Goal: Find specific page/section: Find specific page/section

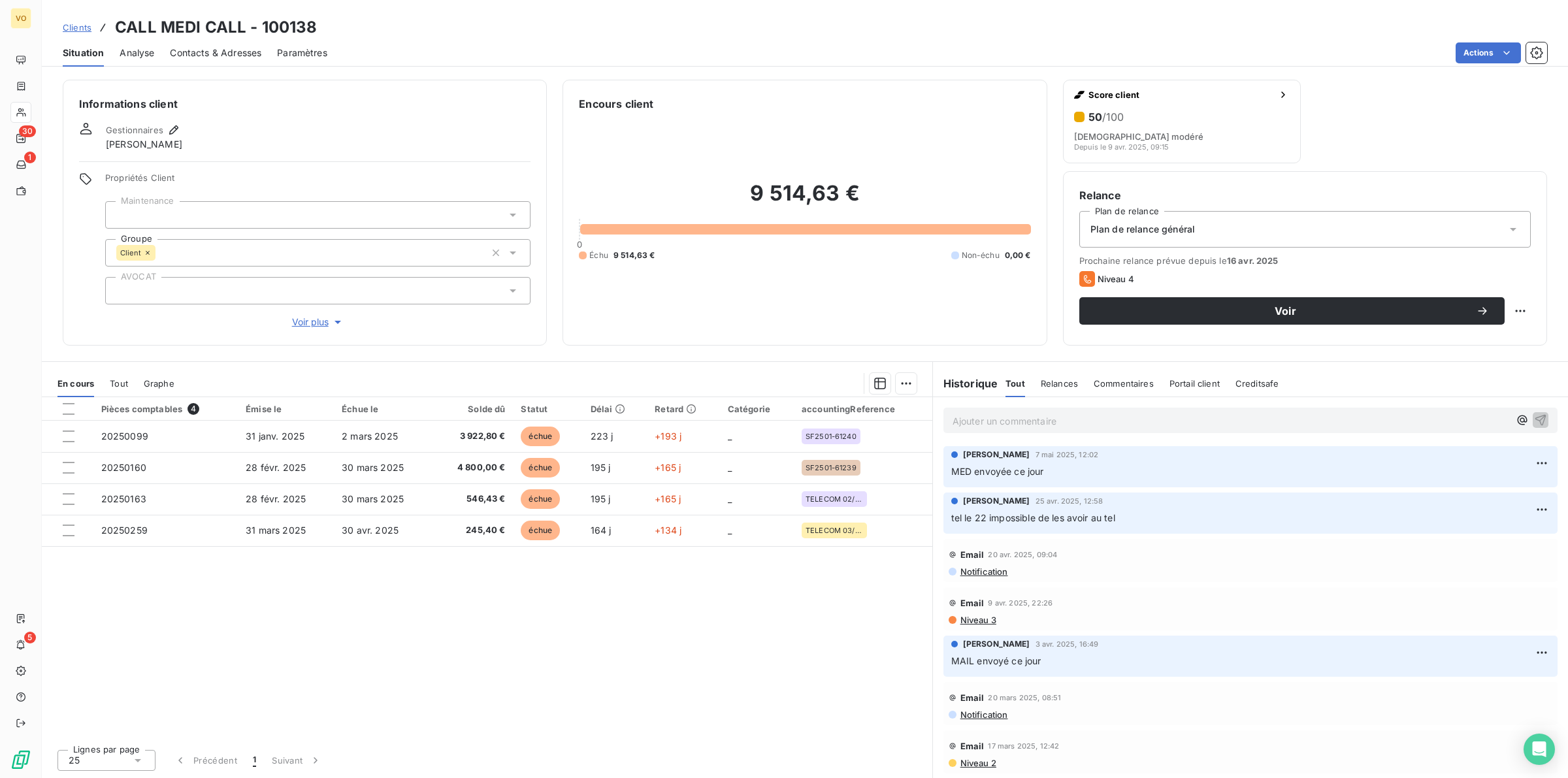
click at [358, 687] on div "Pièces comptables 4 Émise le Échue le Solde dû Statut Délai Retard Catégorie ac…" at bounding box center [488, 568] width 891 height 342
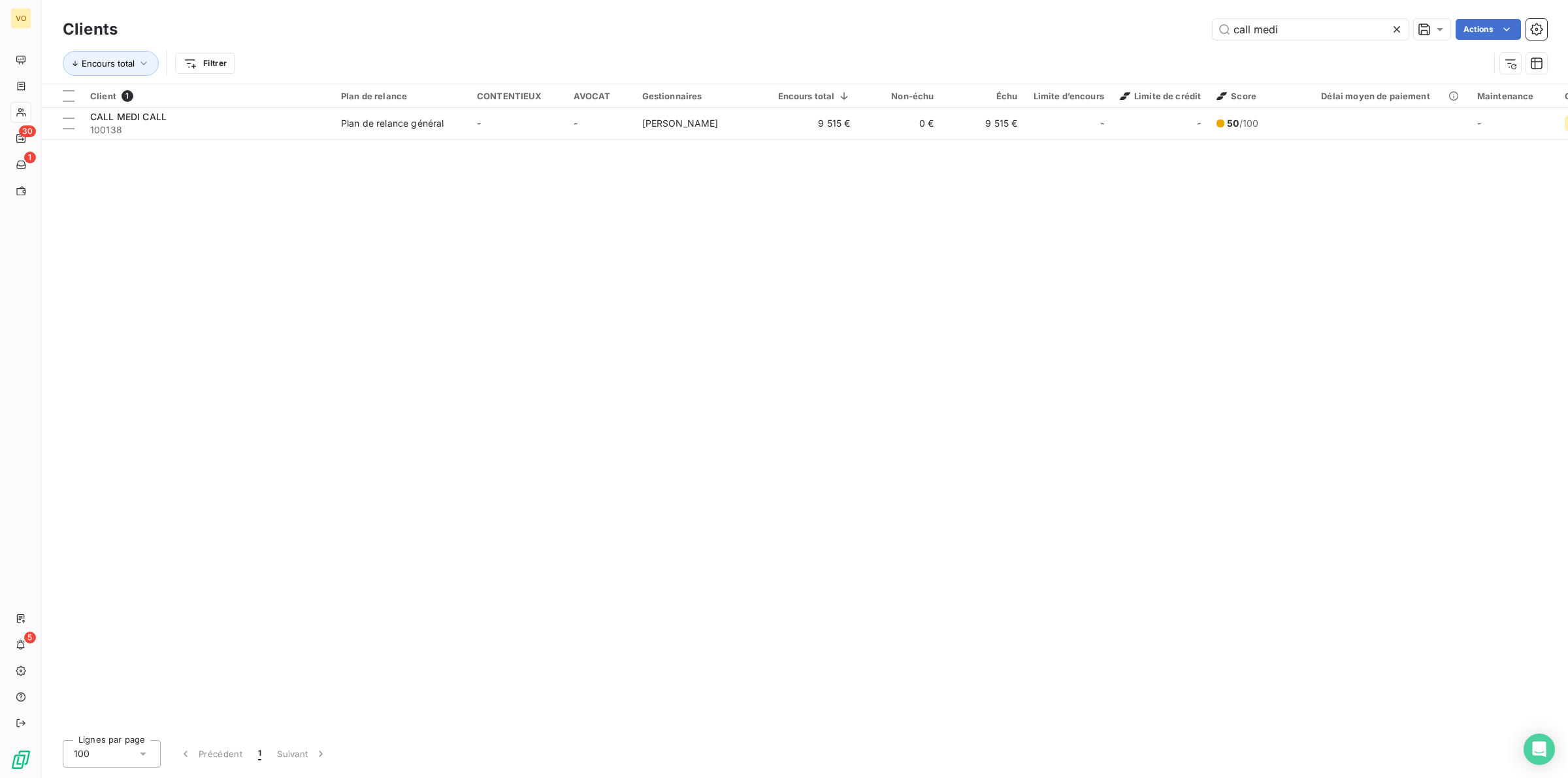
click at [1395, 27] on icon at bounding box center [1396, 29] width 13 height 13
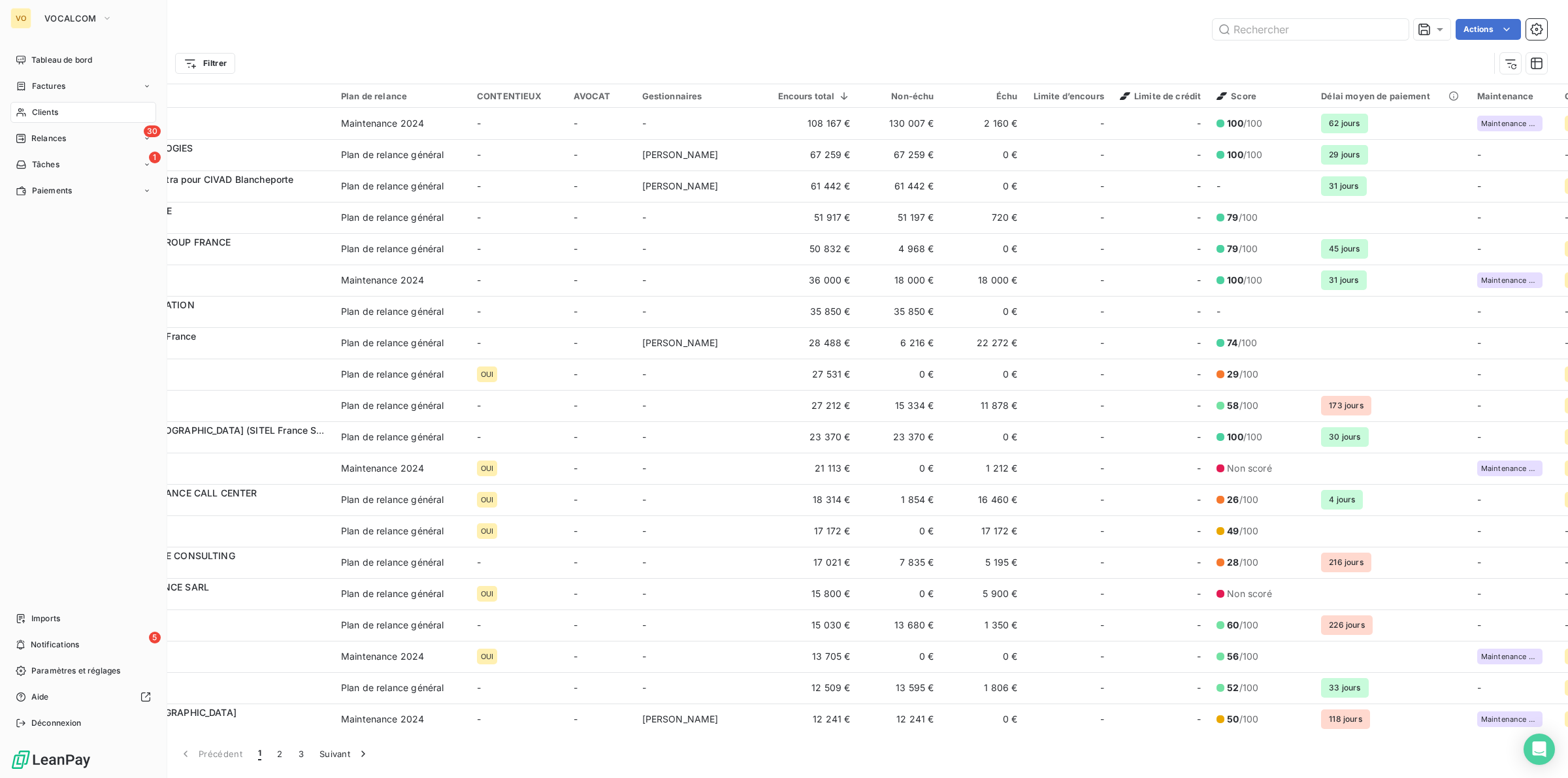
click at [57, 111] on span "Clients" at bounding box center [45, 112] width 26 height 12
click at [100, 16] on button "VOCALCOM" at bounding box center [78, 18] width 84 height 21
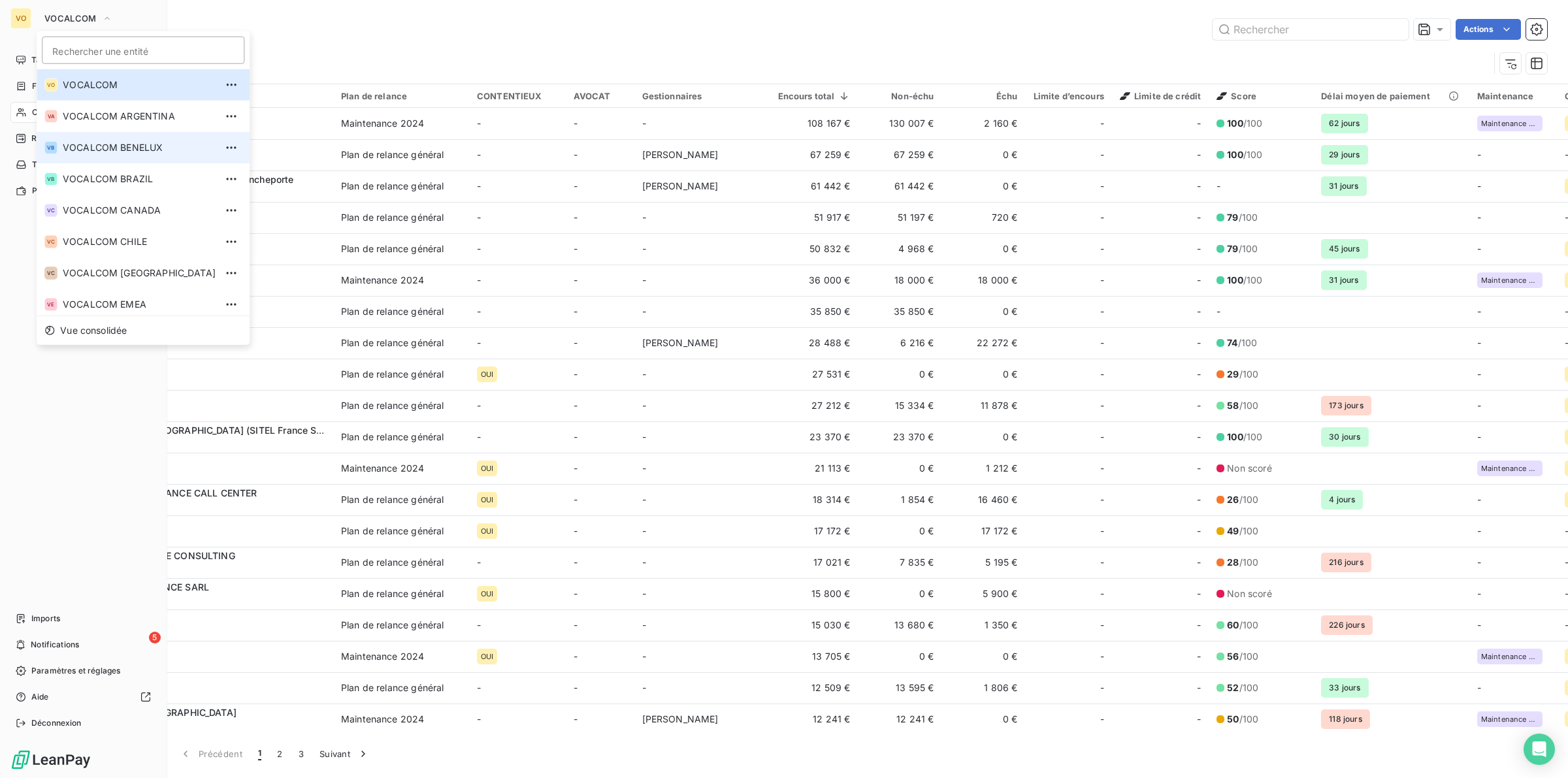
click at [132, 142] on span "VOCALCOM BENELUX" at bounding box center [138, 147] width 153 height 13
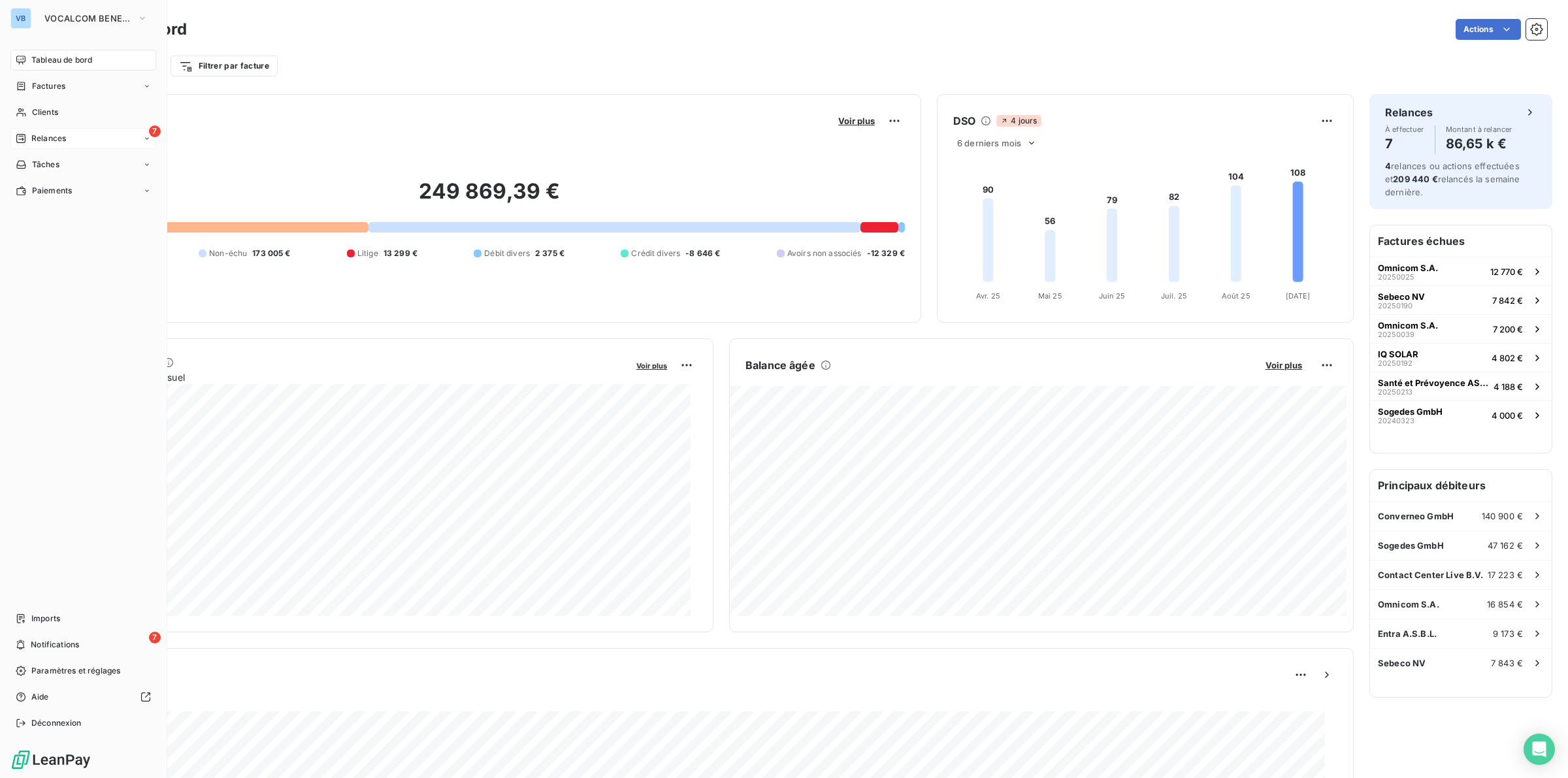
click at [48, 135] on span "Relances" at bounding box center [48, 138] width 35 height 12
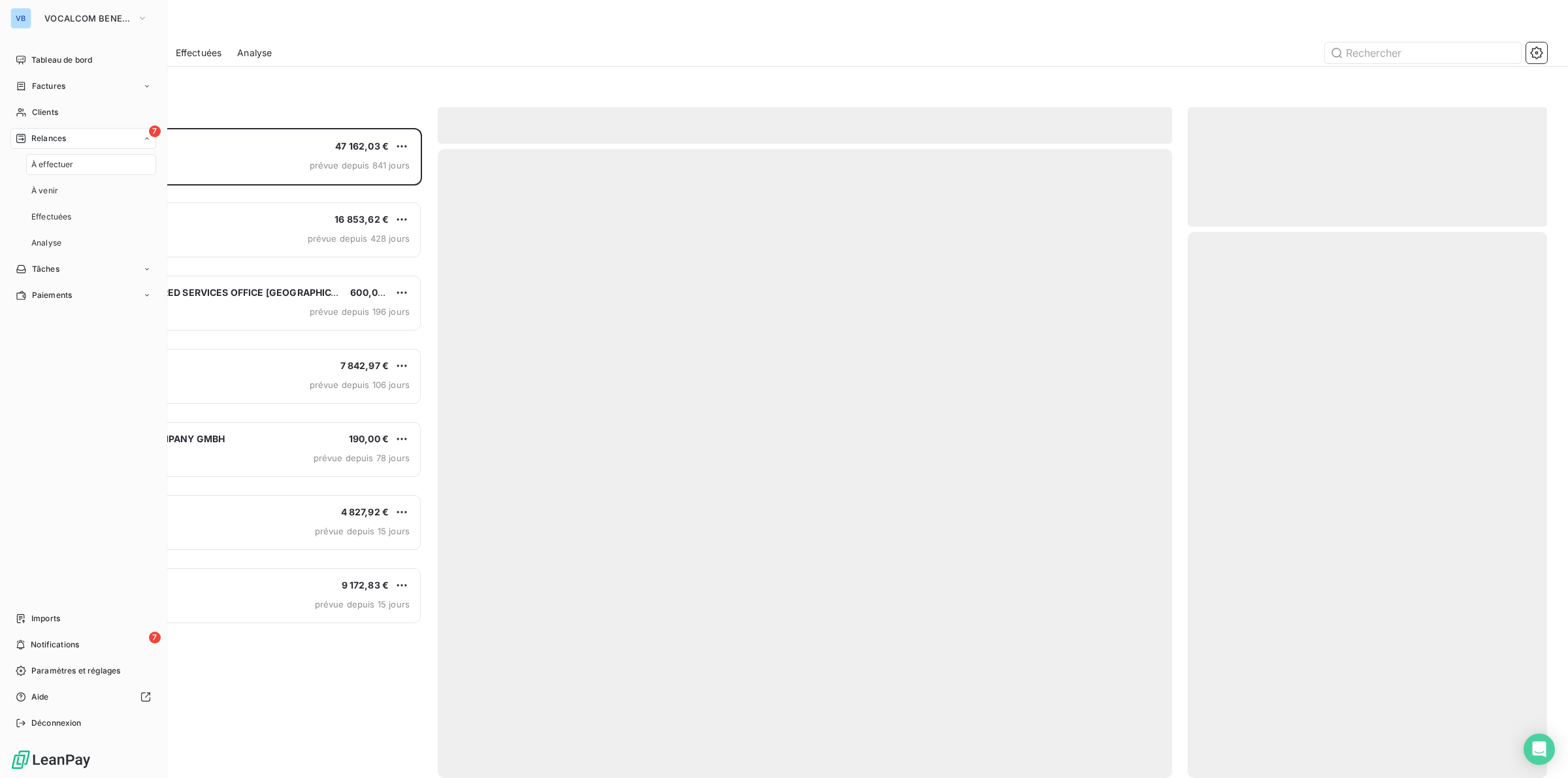
scroll to position [13, 13]
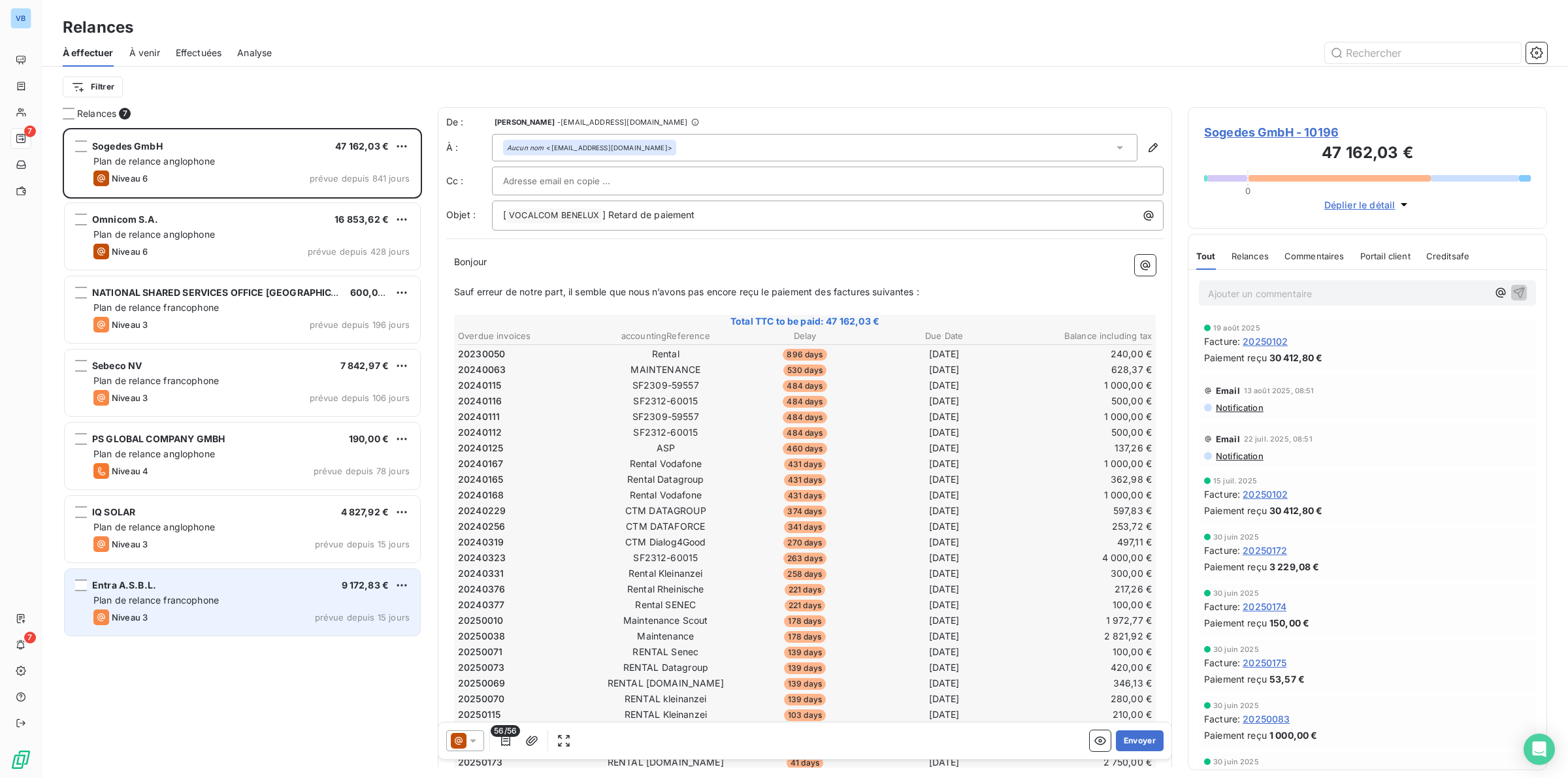
click at [171, 596] on span "Plan de relance francophone" at bounding box center [156, 600] width 126 height 11
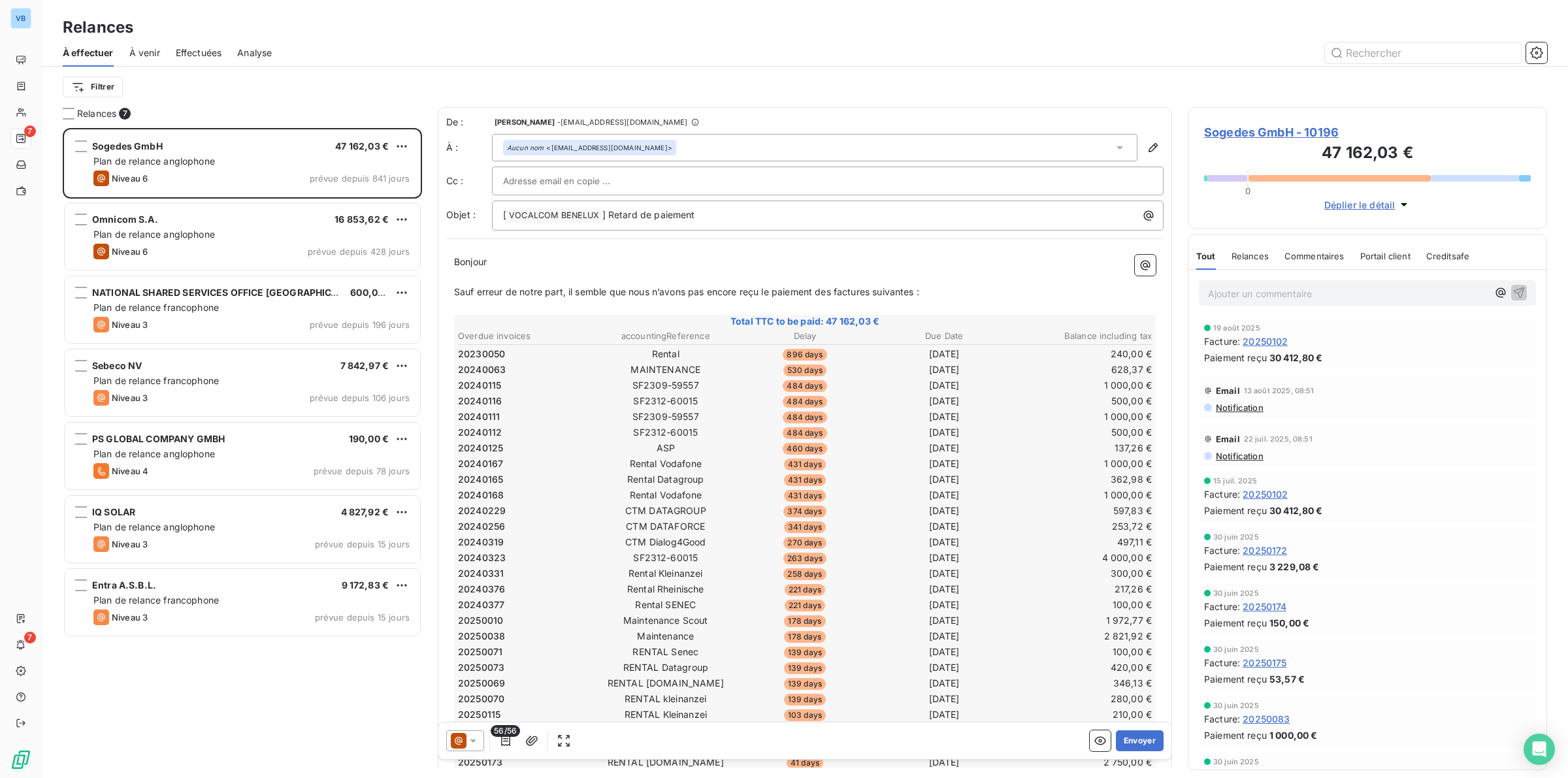
click at [1247, 125] on span "Sogedes GmbH - 10196" at bounding box center [1367, 132] width 326 height 18
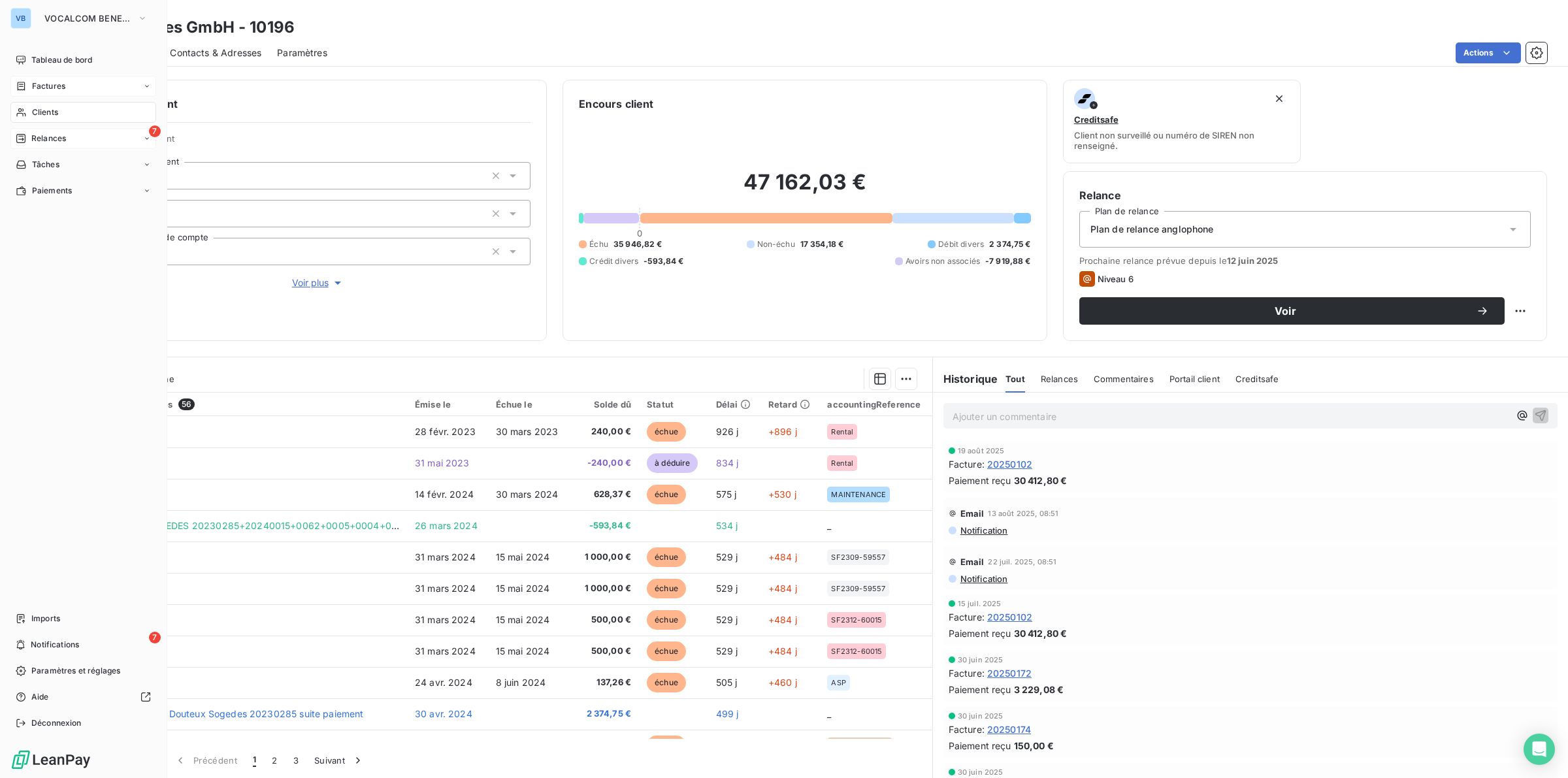
click at [36, 80] on span "Factures" at bounding box center [49, 86] width 34 height 12
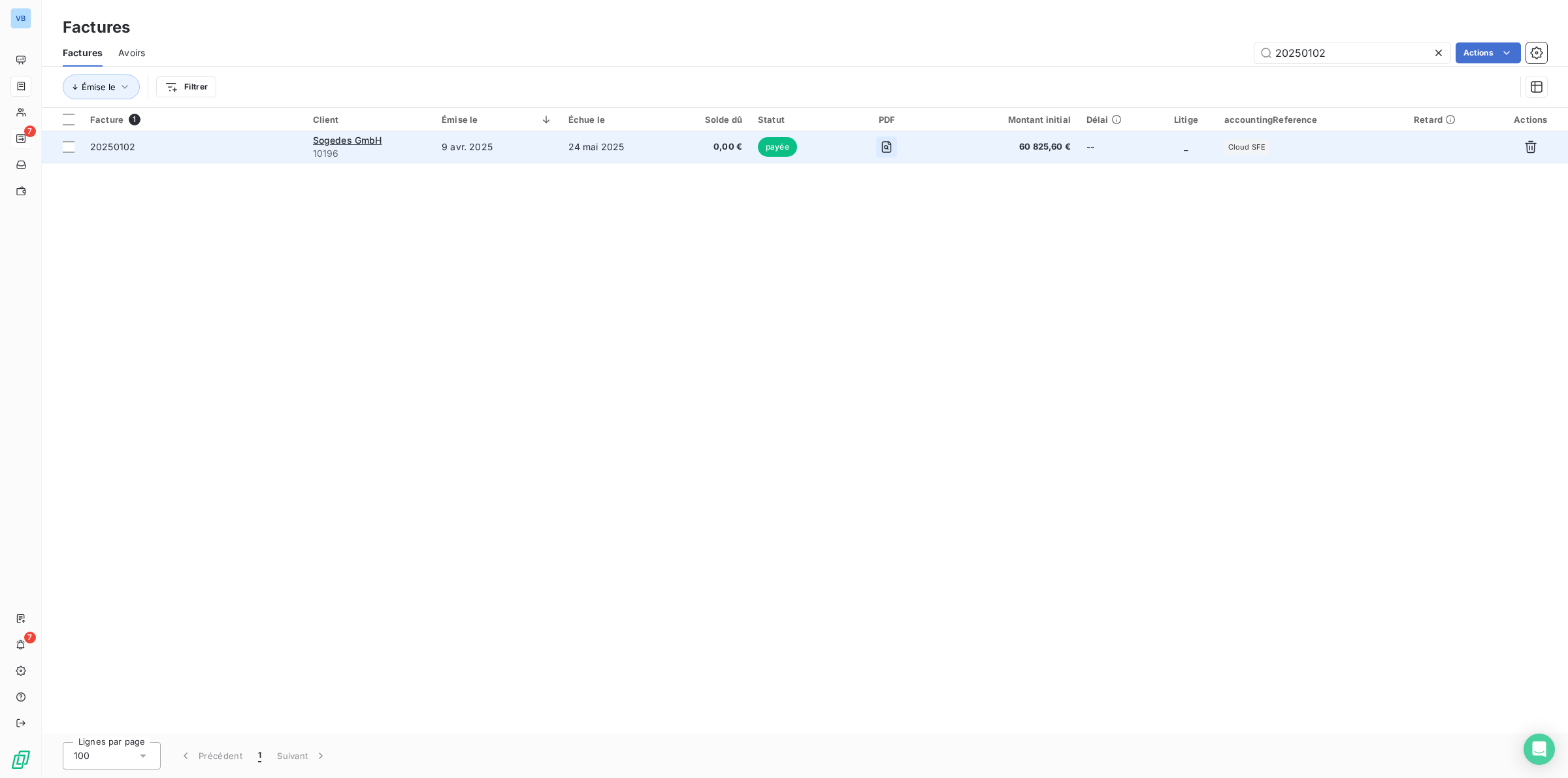
click at [886, 141] on icon "button" at bounding box center [886, 147] width 13 height 13
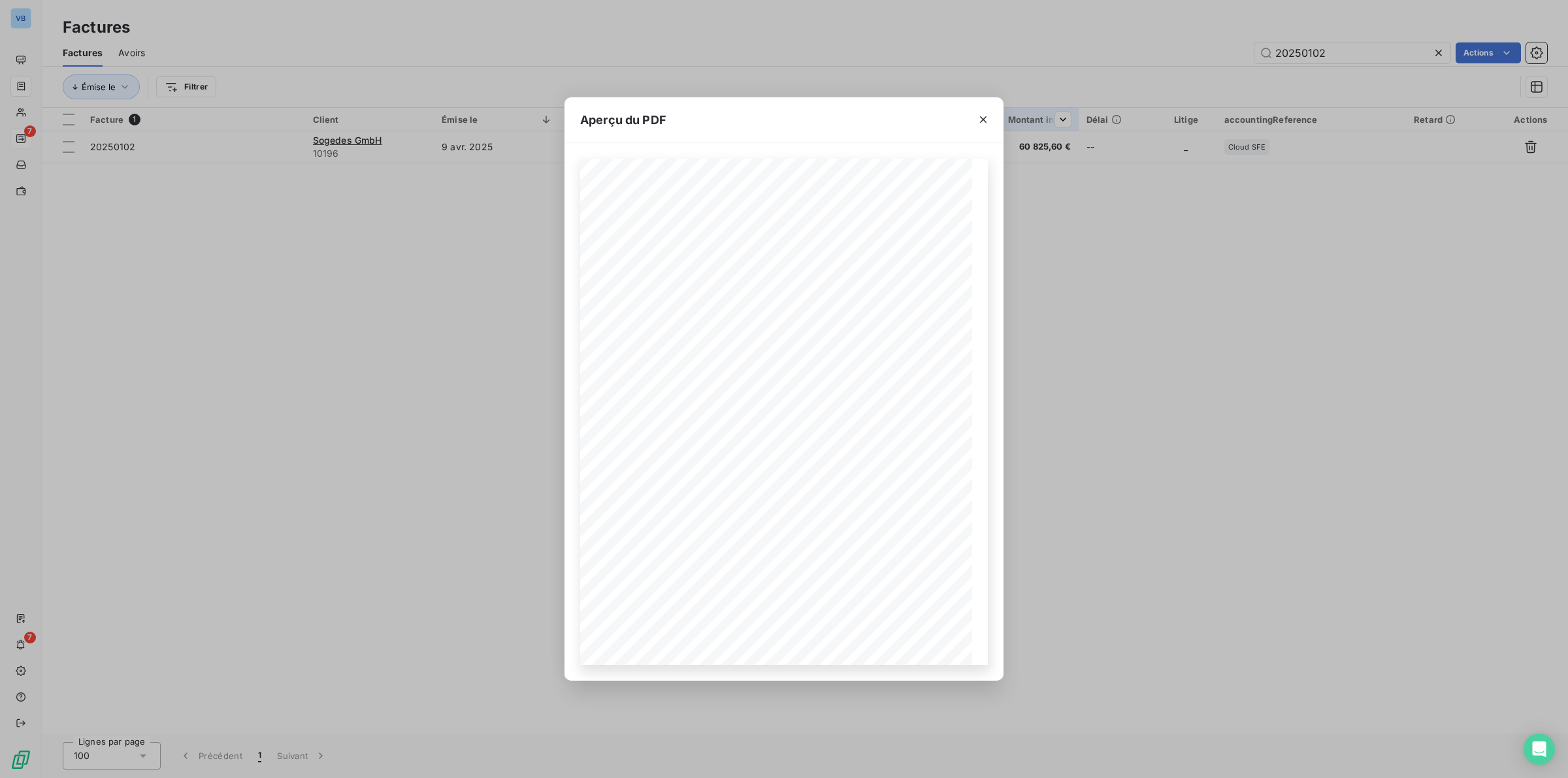
click at [981, 109] on button "button" at bounding box center [983, 119] width 21 height 21
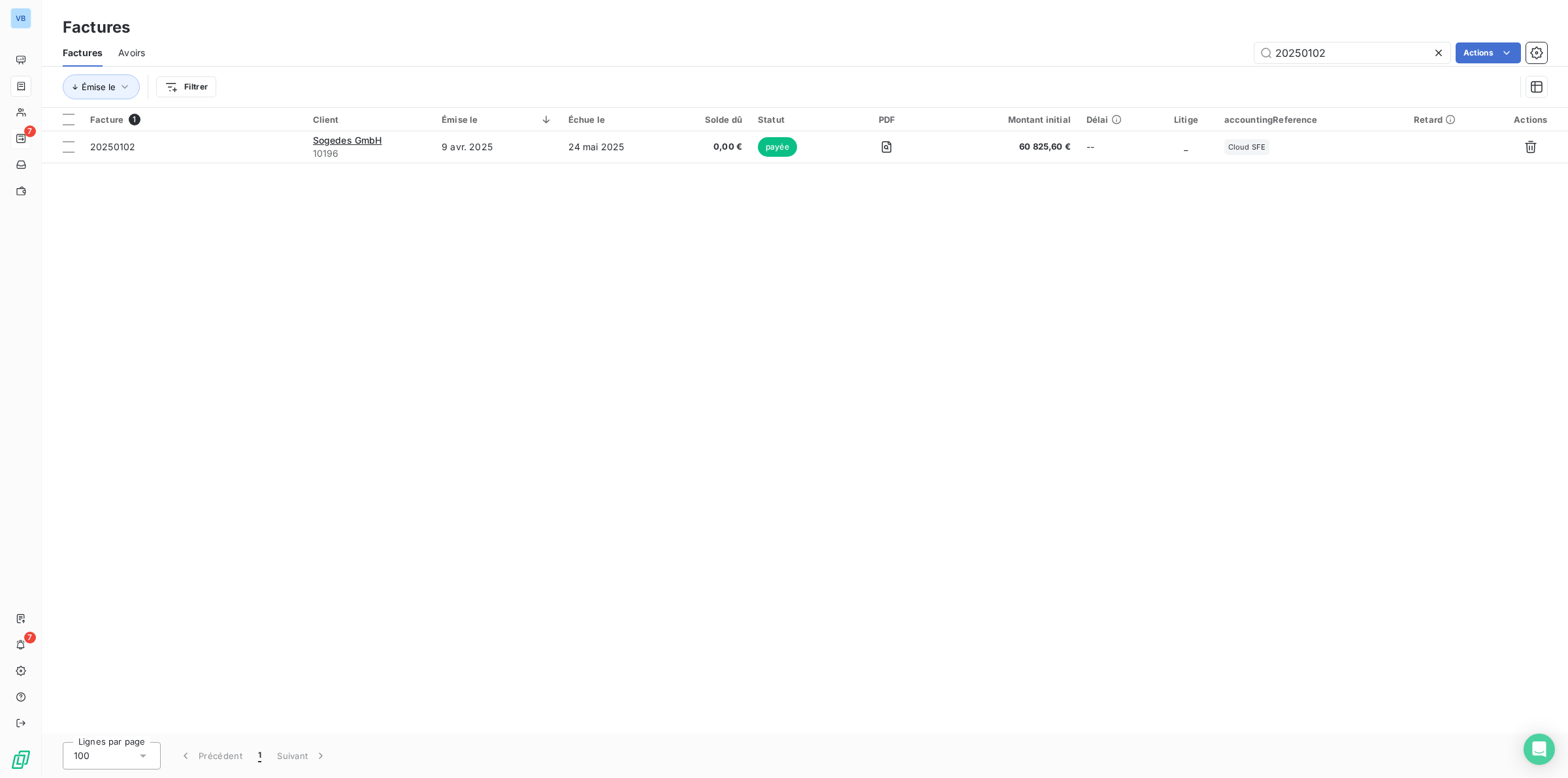
drag, startPoint x: 397, startPoint y: 324, endPoint x: 399, endPoint y: 311, distance: 13.2
click at [397, 321] on div "Facture 1 Client Émise le Échue le Solde dû Statut PDF Montant initial Délai Li…" at bounding box center [805, 421] width 1526 height 626
click at [1439, 50] on icon at bounding box center [1438, 52] width 13 height 13
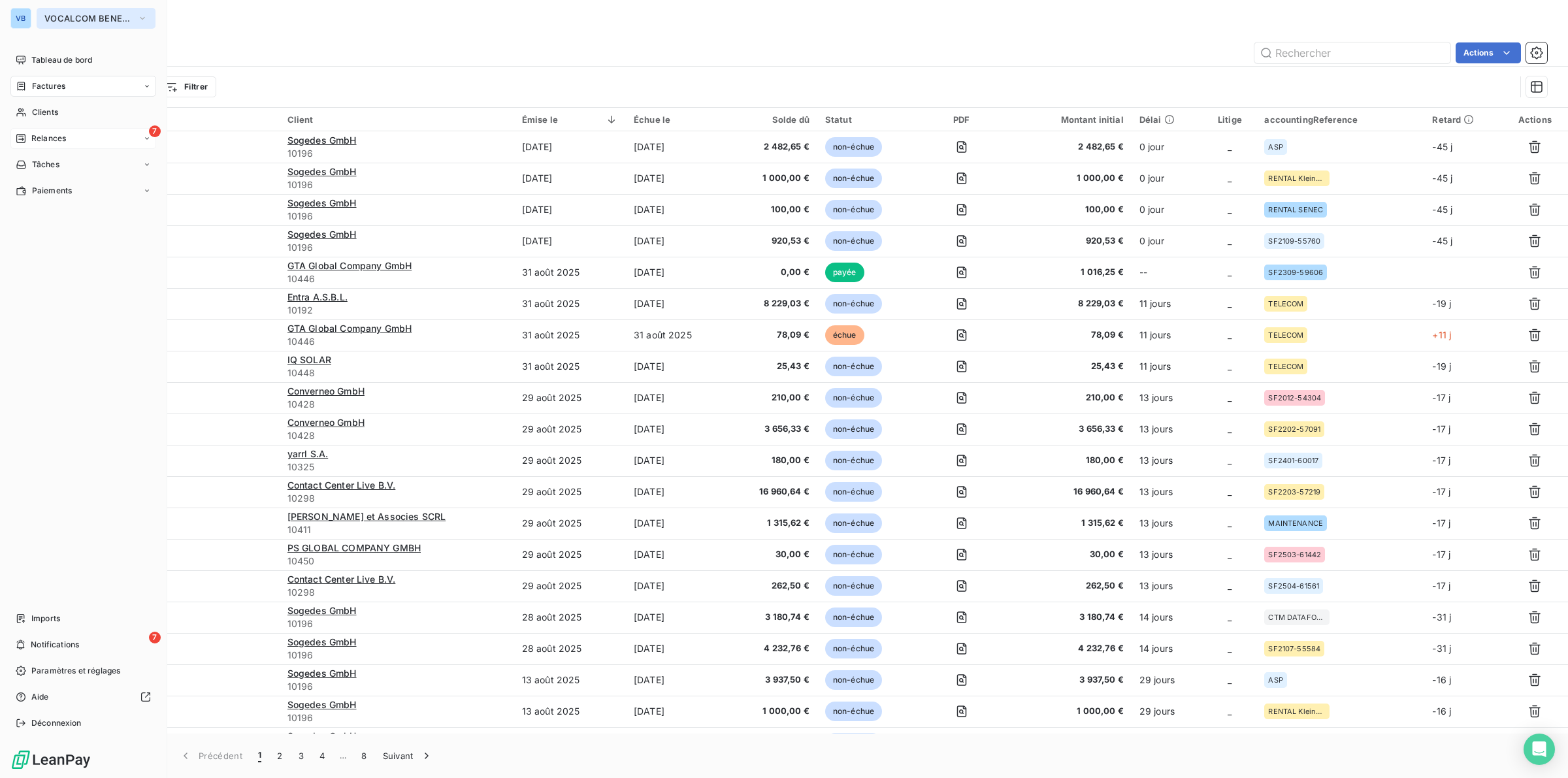
click at [65, 11] on button "VOCALCOM BENELUX" at bounding box center [95, 18] width 119 height 21
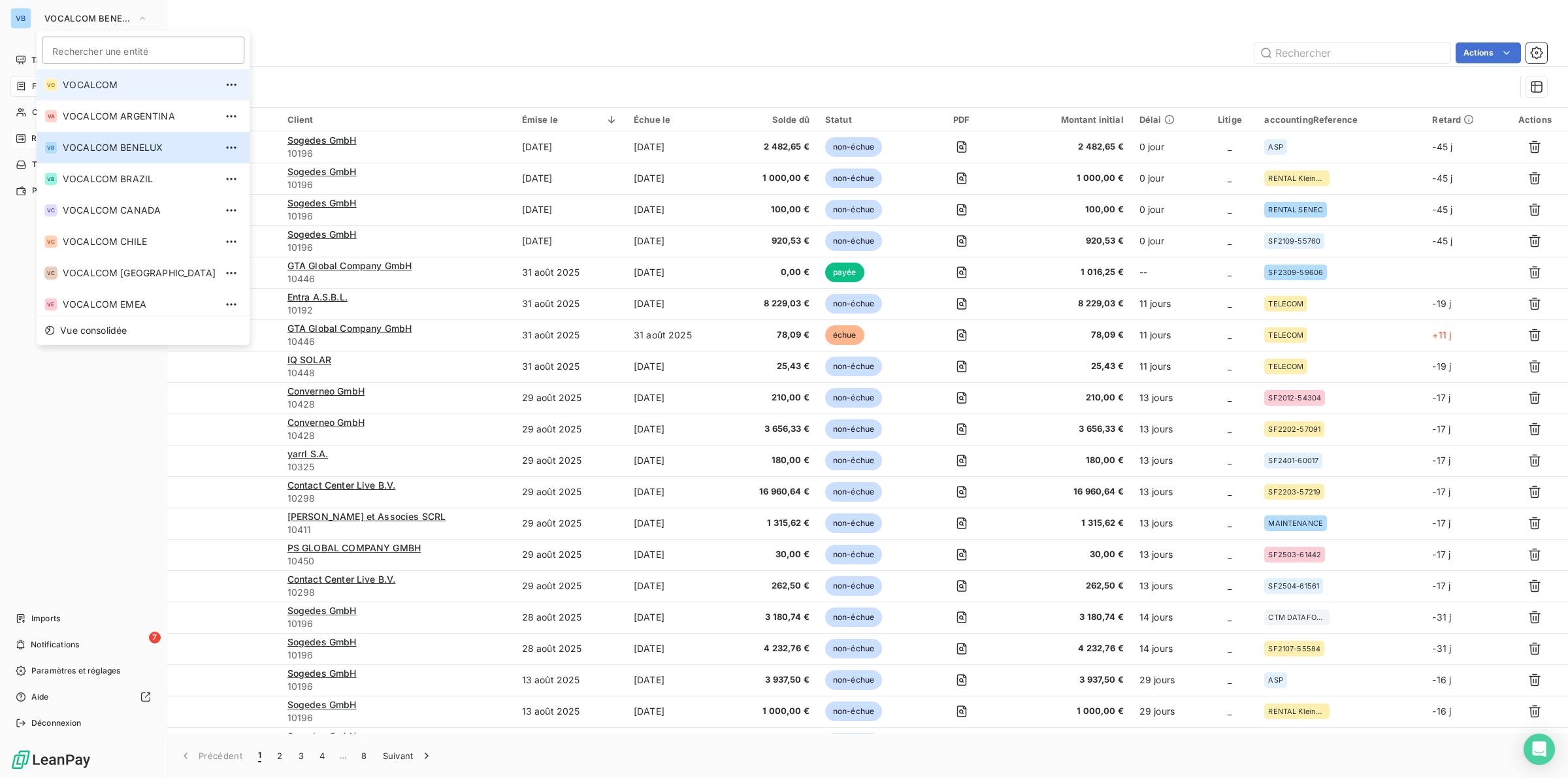
click at [106, 85] on span "VOCALCOM" at bounding box center [138, 84] width 153 height 13
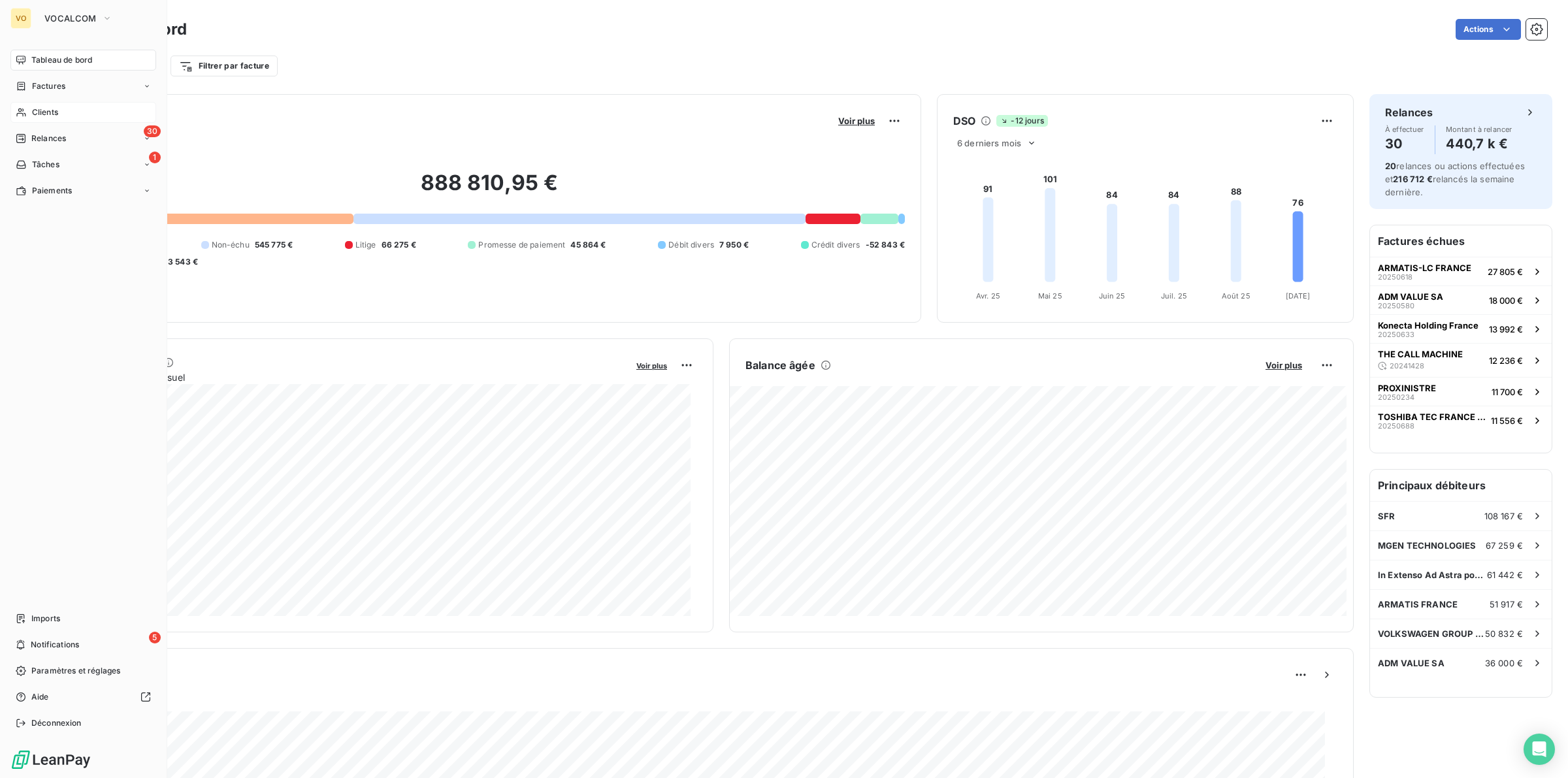
click at [44, 106] on span "Clients" at bounding box center [45, 112] width 26 height 12
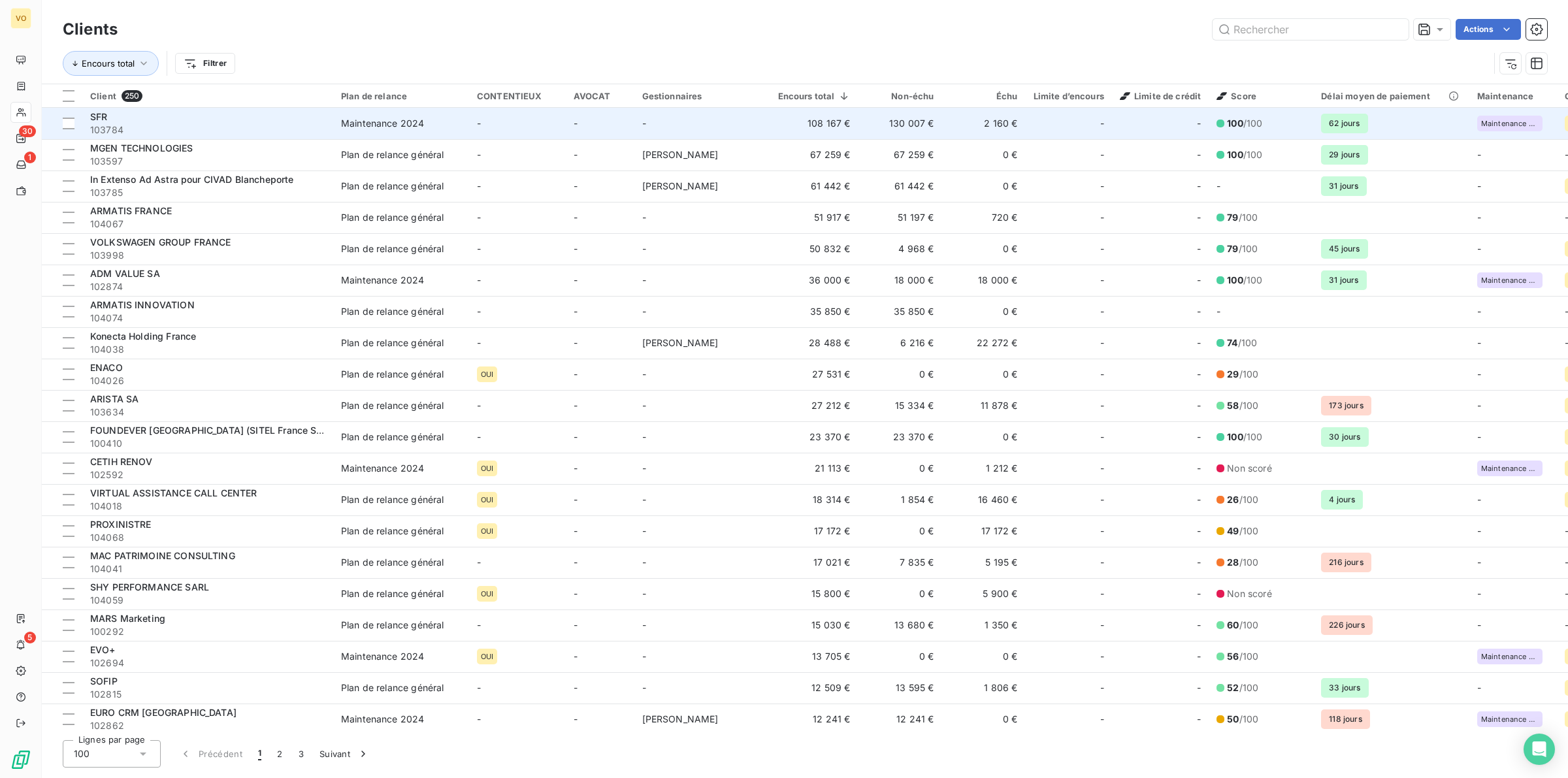
click at [233, 126] on span "103784" at bounding box center [207, 129] width 235 height 13
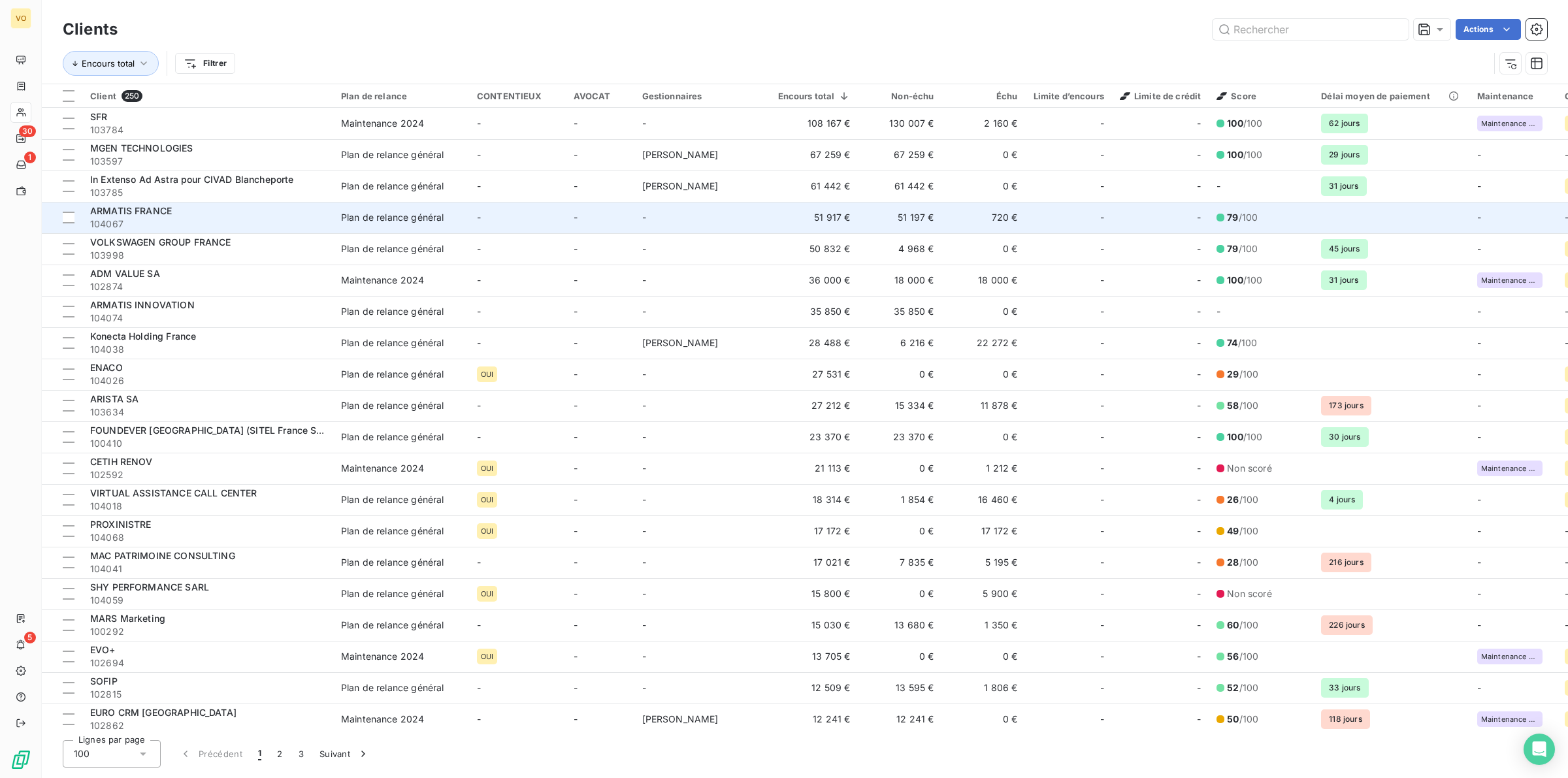
click at [173, 210] on div "ARMATIS FRANCE" at bounding box center [207, 210] width 235 height 13
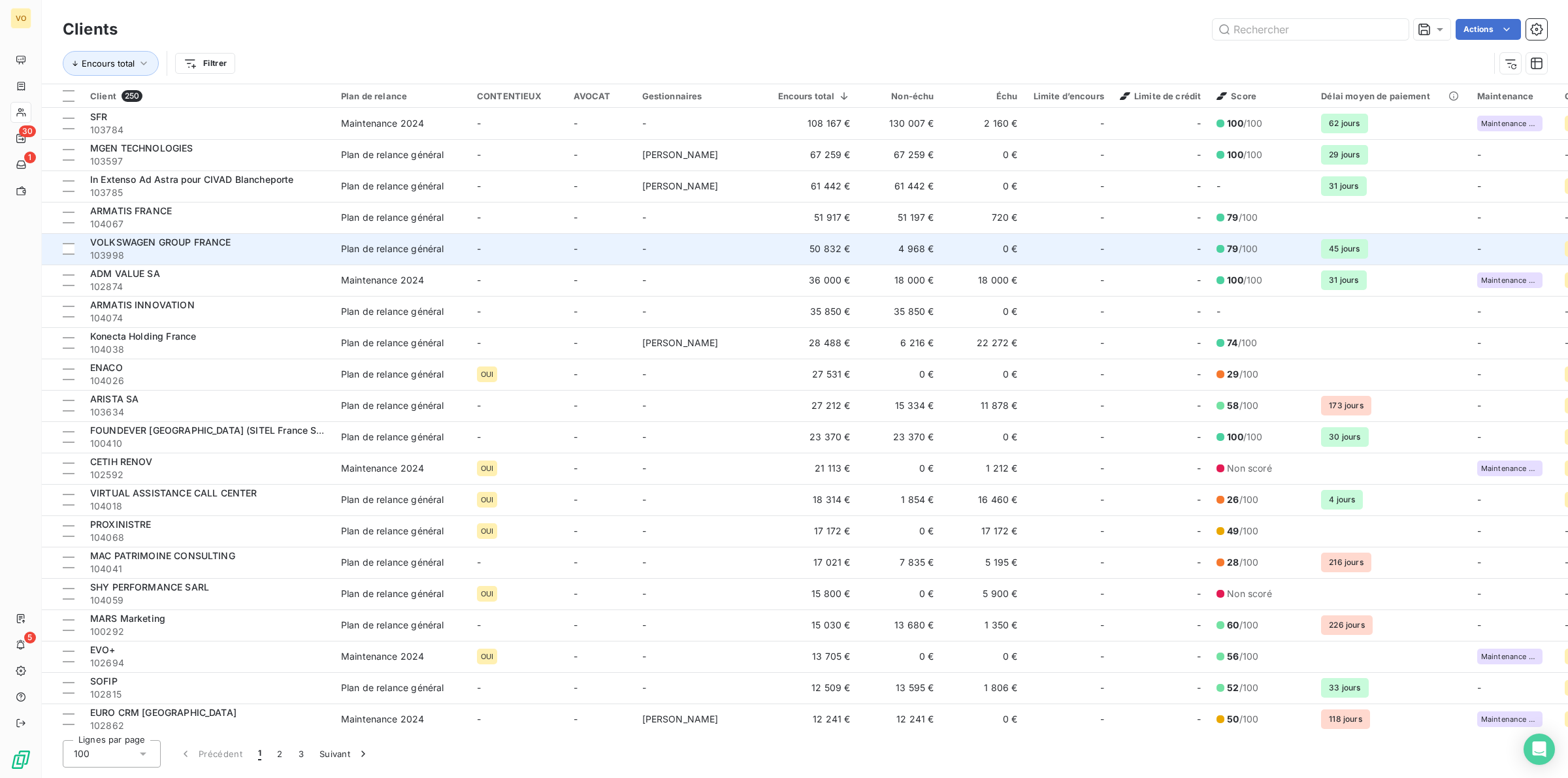
click at [165, 242] on span "VOLKSWAGEN GROUP FRANCE" at bounding box center [160, 241] width 141 height 11
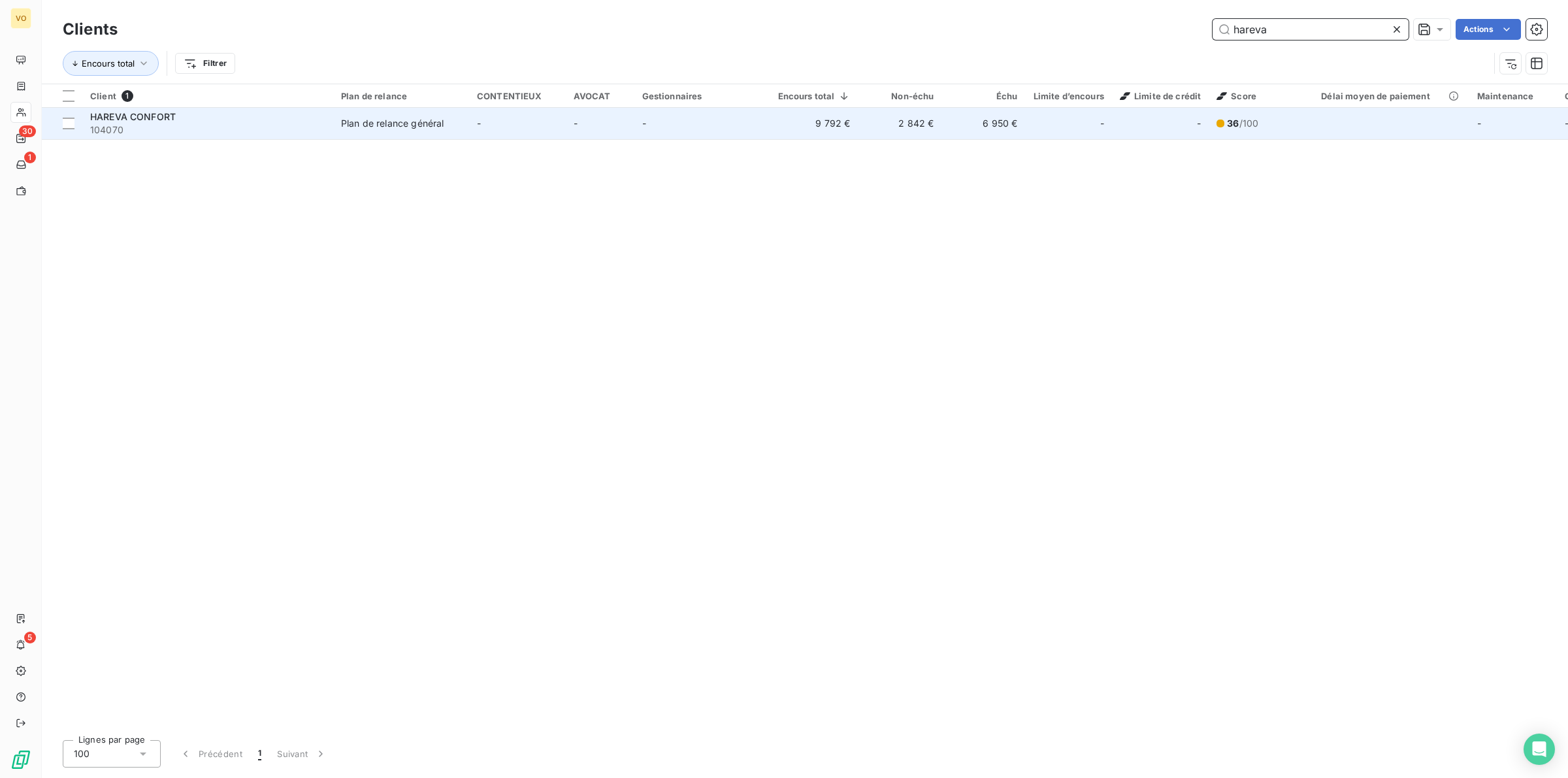
type input "hareva"
click at [311, 126] on span "104070" at bounding box center [207, 129] width 235 height 13
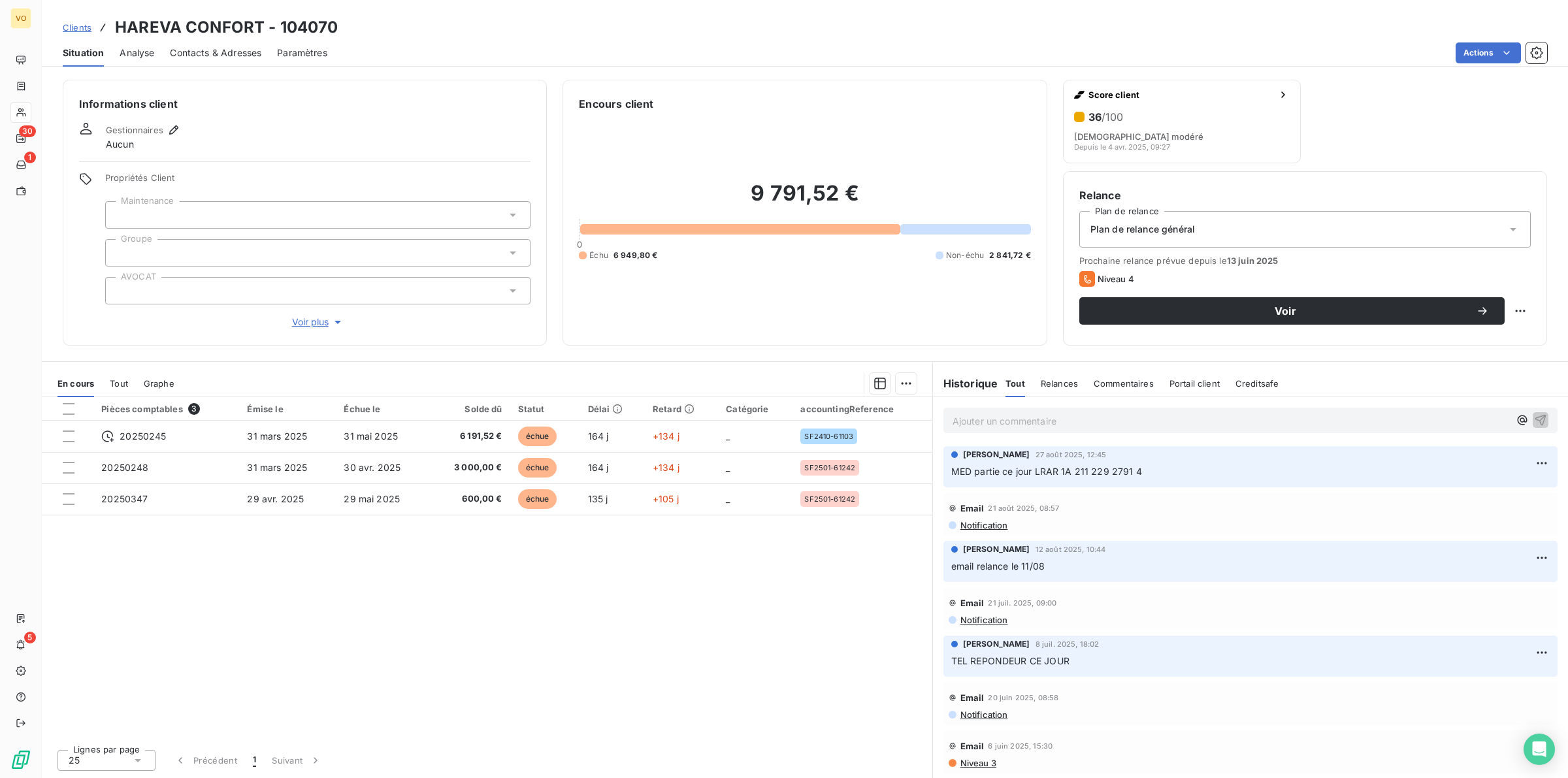
click at [543, 654] on div "Pièces comptables 3 Émise le Échue le Solde dû Statut Délai Retard Catégorie ac…" at bounding box center [488, 568] width 891 height 342
click at [655, 632] on div "Pièces comptables 3 Émise le Échue le Solde dû Statut Délai Retard Catégorie ac…" at bounding box center [488, 568] width 891 height 342
click at [615, 675] on div "Pièces comptables 3 Émise le Échue le Solde dû Statut Délai Retard Catégorie ac…" at bounding box center [488, 568] width 891 height 342
click at [659, 579] on div "Pièces comptables 3 Émise le Échue le Solde dû Statut Délai Retard Catégorie ac…" at bounding box center [488, 568] width 891 height 342
click at [544, 622] on div "Pièces comptables 3 Émise le Échue le Solde dû Statut Délai Retard Catégorie ac…" at bounding box center [488, 568] width 891 height 342
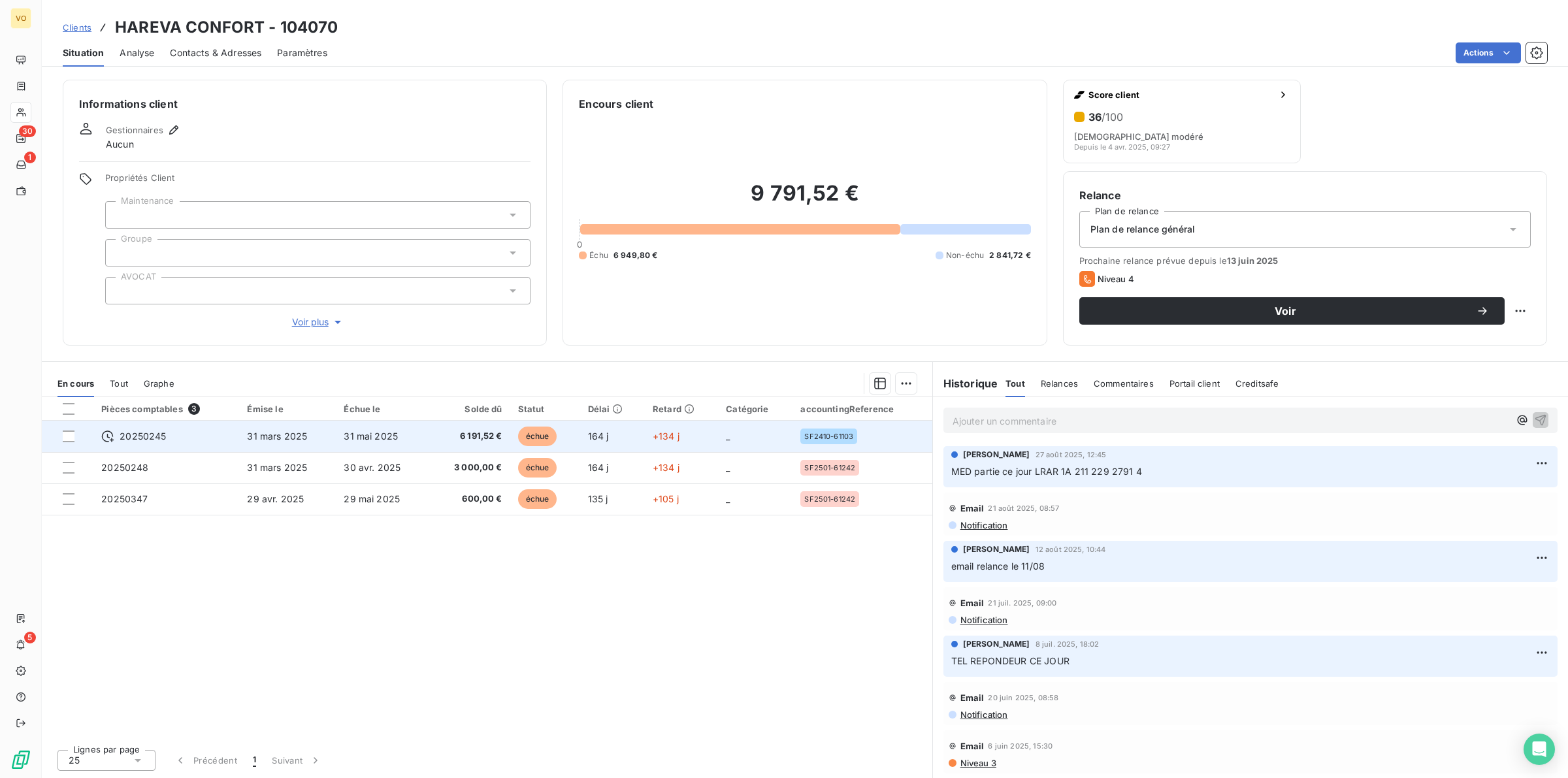
click at [288, 434] on span "31 mars 2025" at bounding box center [277, 435] width 60 height 11
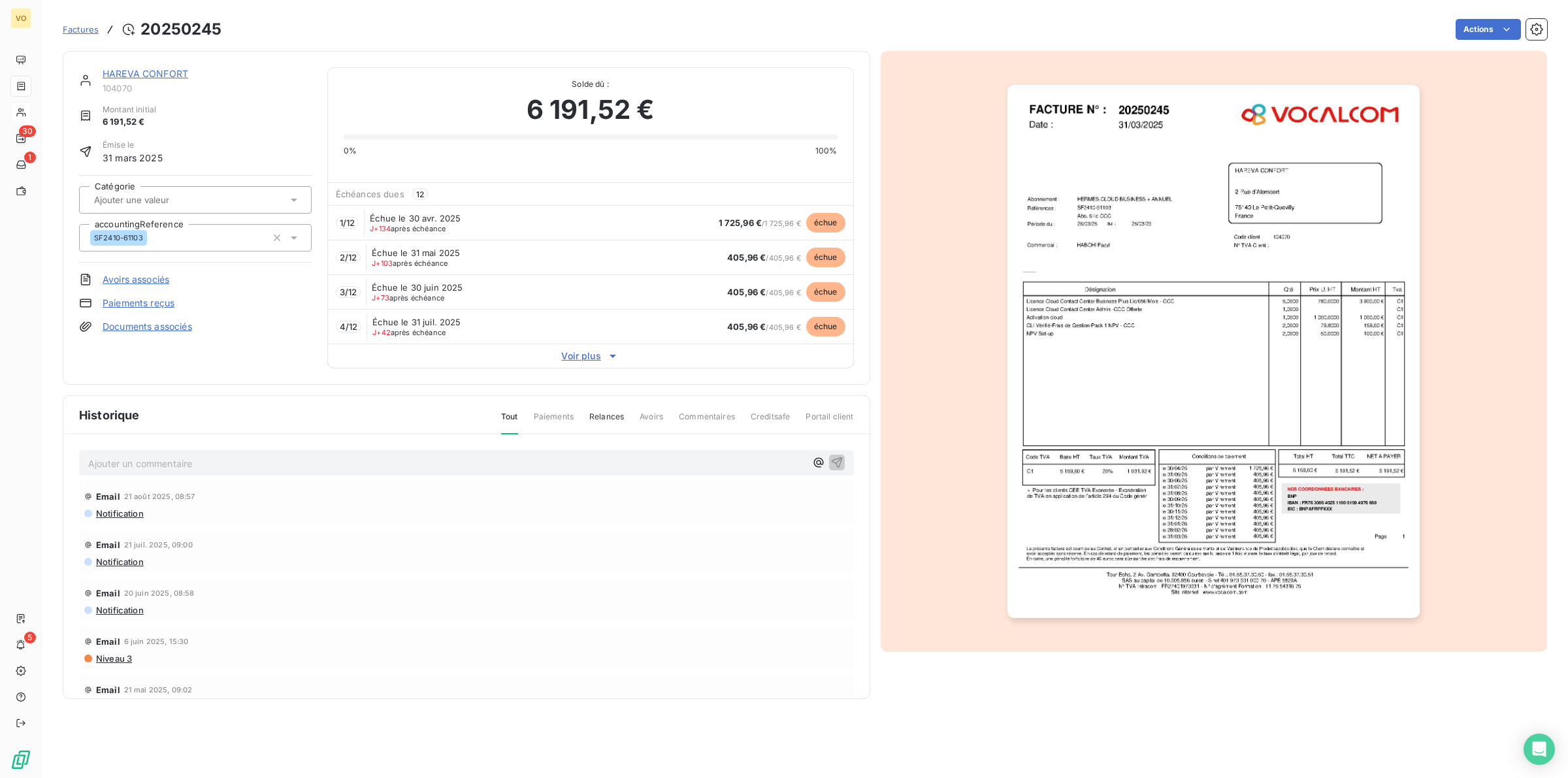
click at [589, 355] on span "Voir plus" at bounding box center [590, 355] width 525 height 13
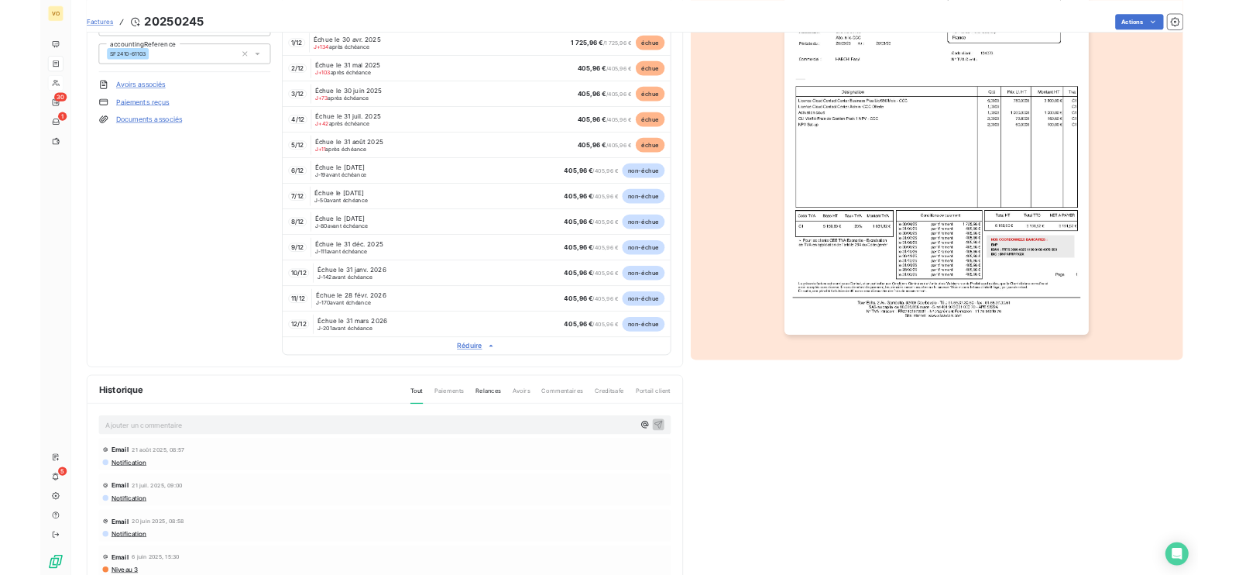
scroll to position [167, 0]
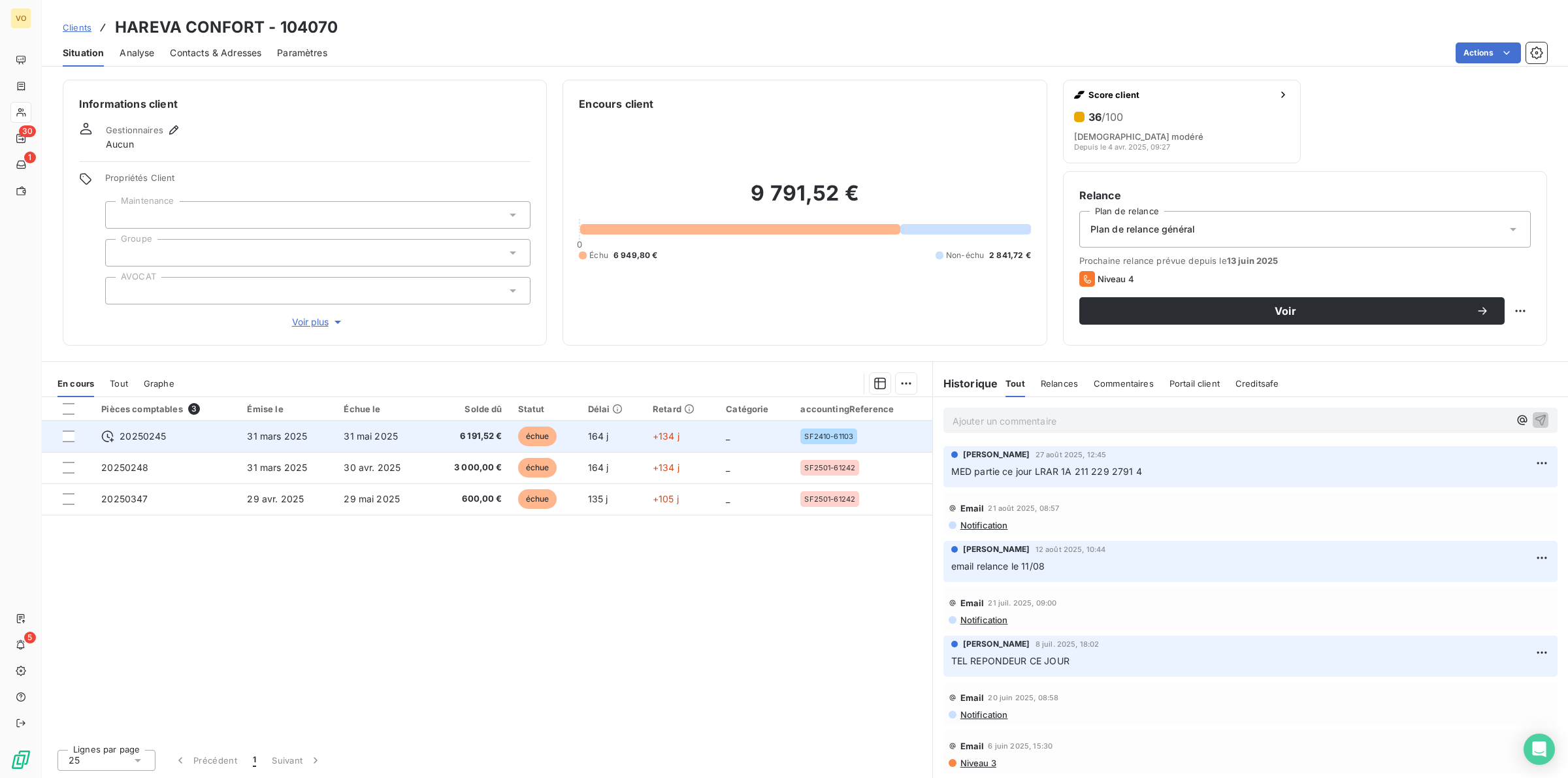
click at [191, 435] on div "20250245" at bounding box center [166, 436] width 130 height 13
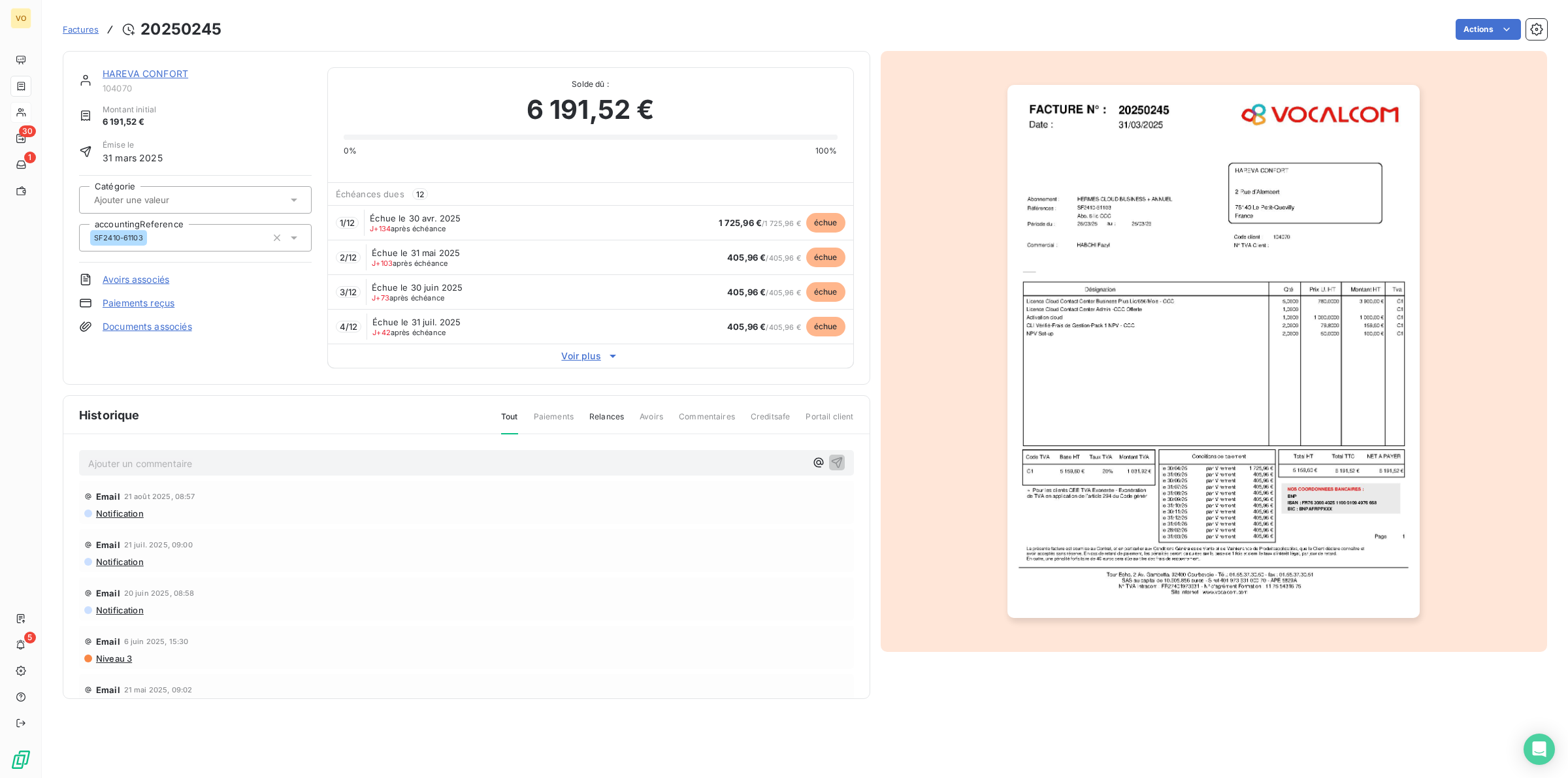
click at [575, 358] on span "Voir plus" at bounding box center [590, 355] width 525 height 13
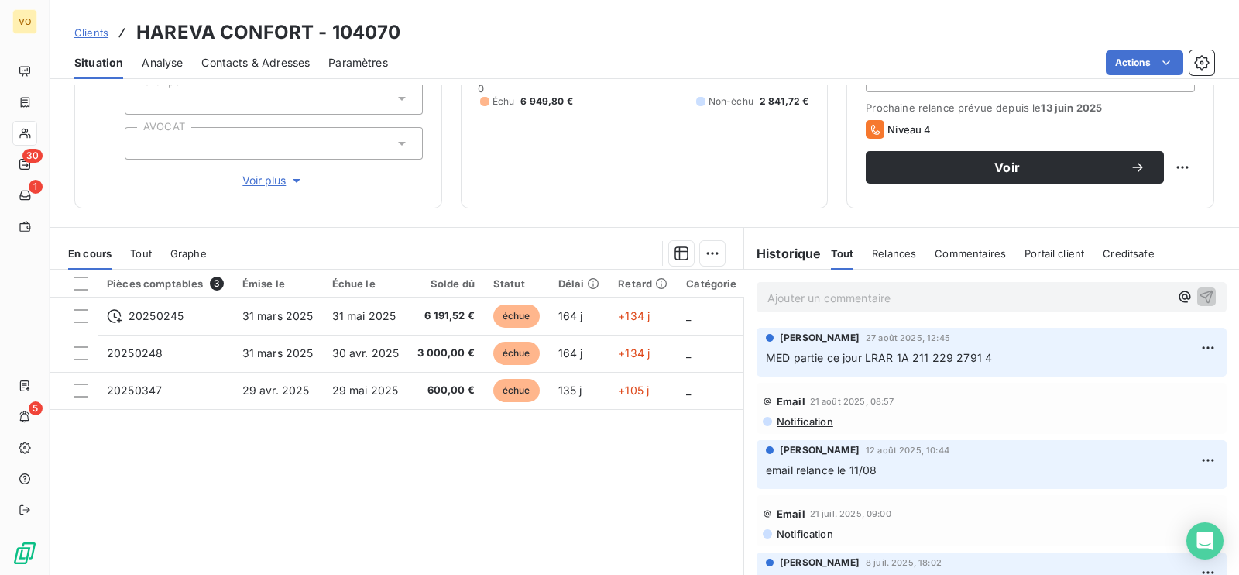
scroll to position [240, 0]
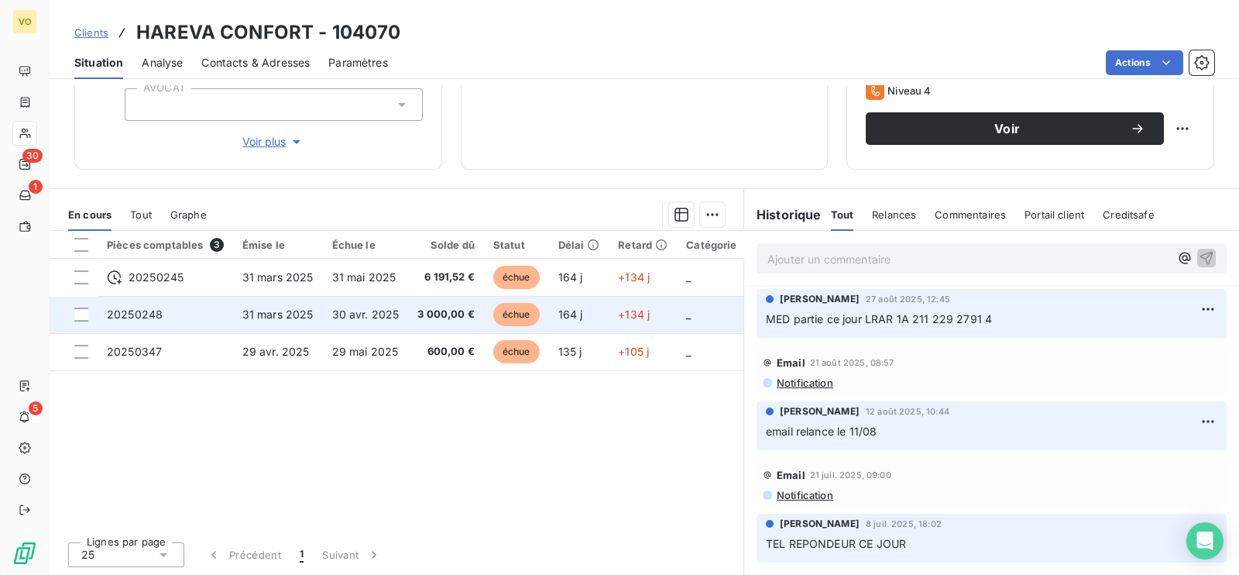
click at [396, 307] on td "30 avr. 2025" at bounding box center [366, 314] width 86 height 37
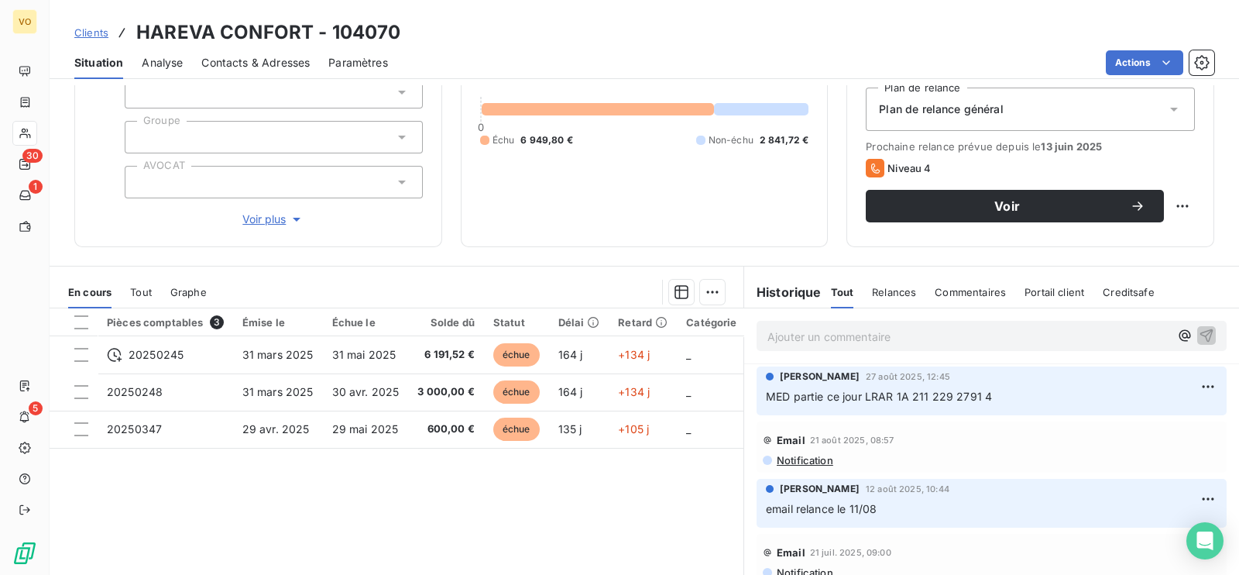
scroll to position [193, 0]
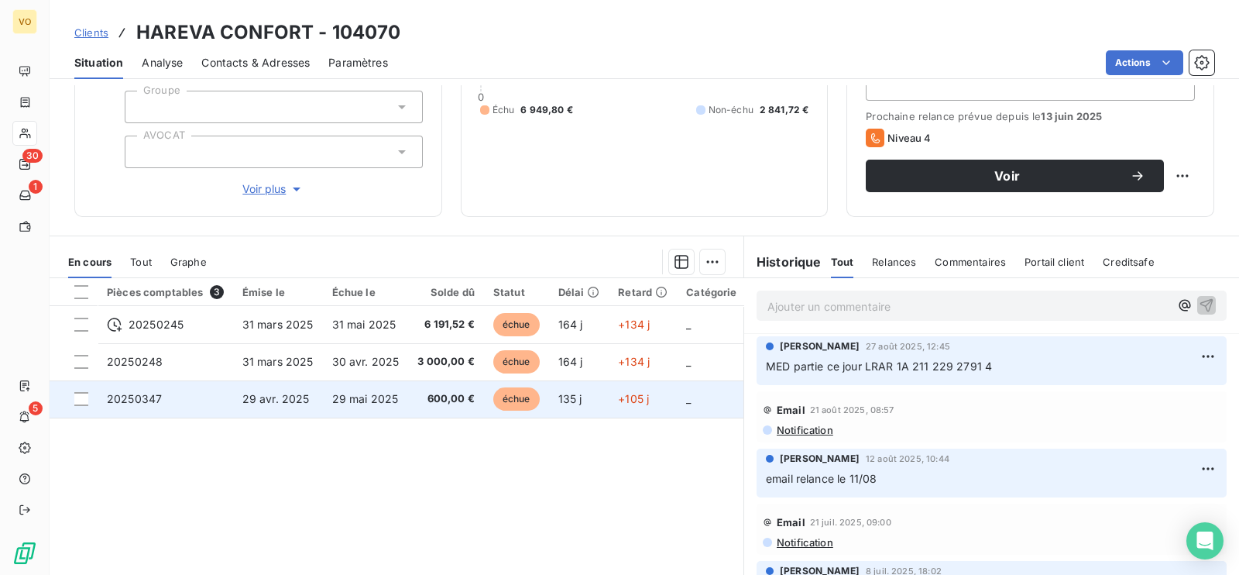
click at [396, 404] on td "29 mai 2025" at bounding box center [366, 398] width 86 height 37
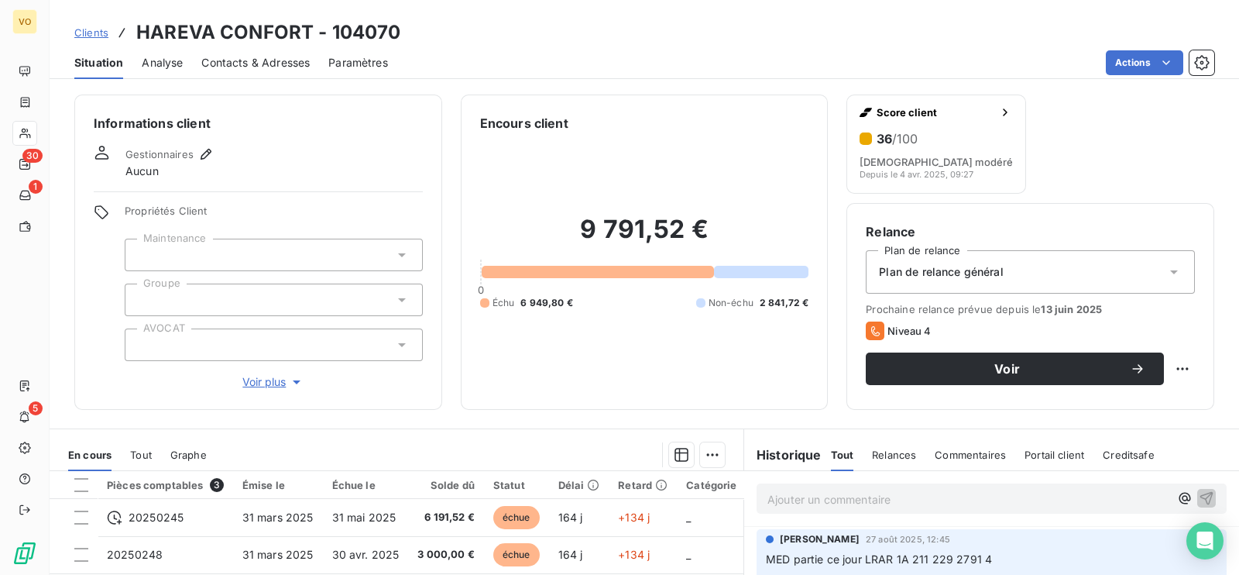
click at [612, 366] on div "9 791,52 € 0 Échu 6 949,80 € Non-échu 2 841,72 €" at bounding box center [644, 261] width 329 height 258
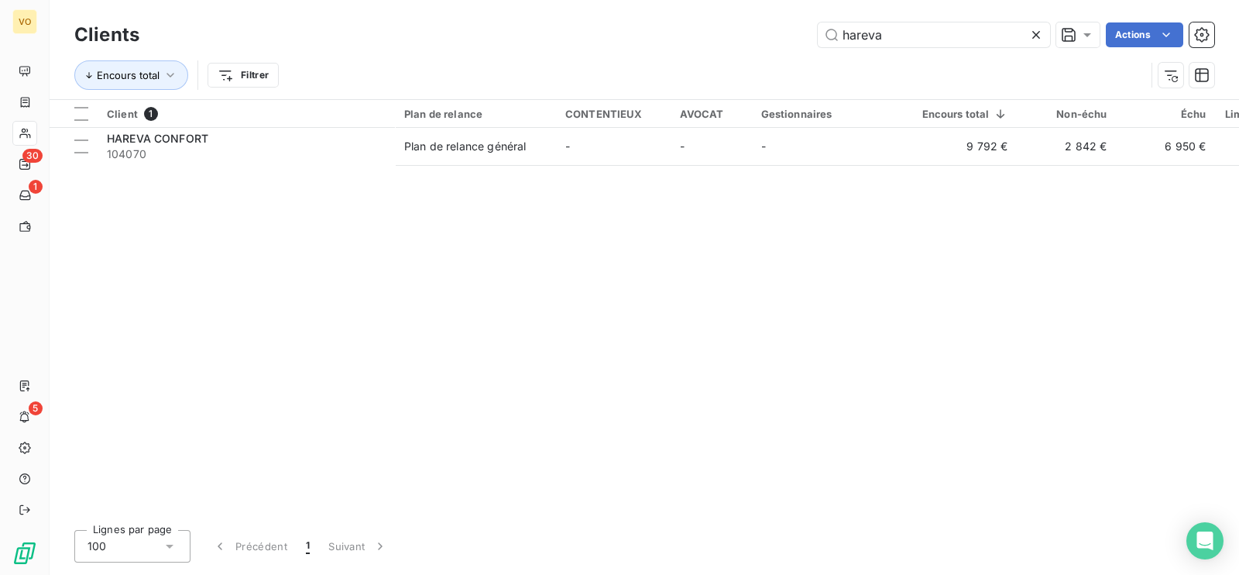
drag, startPoint x: 457, startPoint y: 359, endPoint x: 236, endPoint y: 177, distance: 286.1
click at [458, 357] on div "Client 1 Plan de relance CONTENTIEUX AVOCAT Gestionnaires Encours total Non-éch…" at bounding box center [645, 308] width 1190 height 417
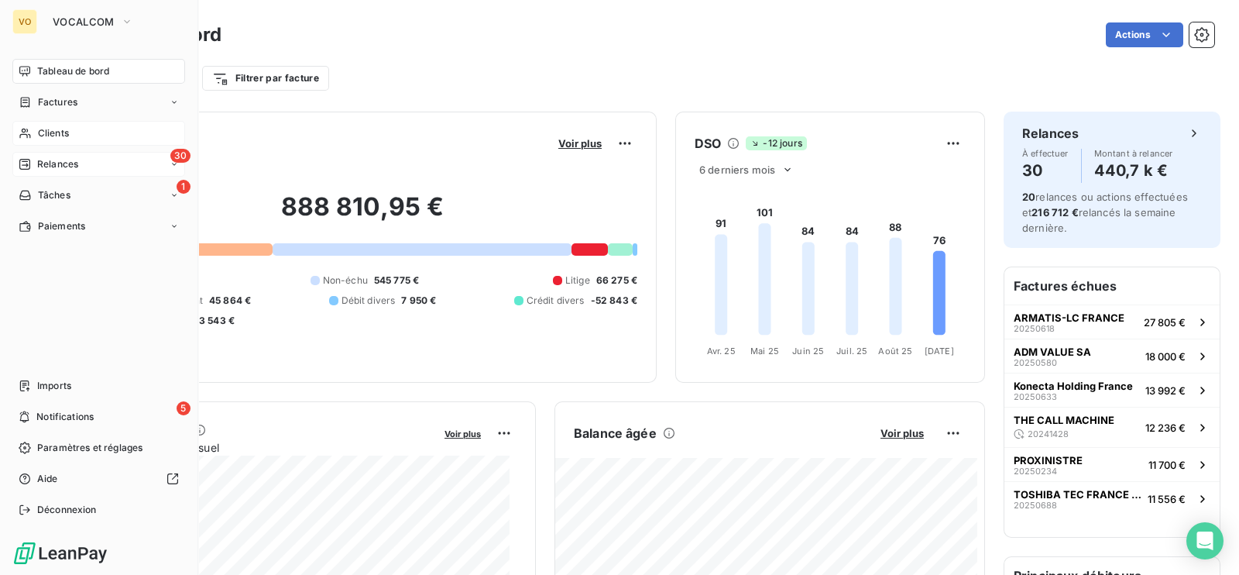
click at [59, 165] on span "Relances" at bounding box center [57, 164] width 41 height 14
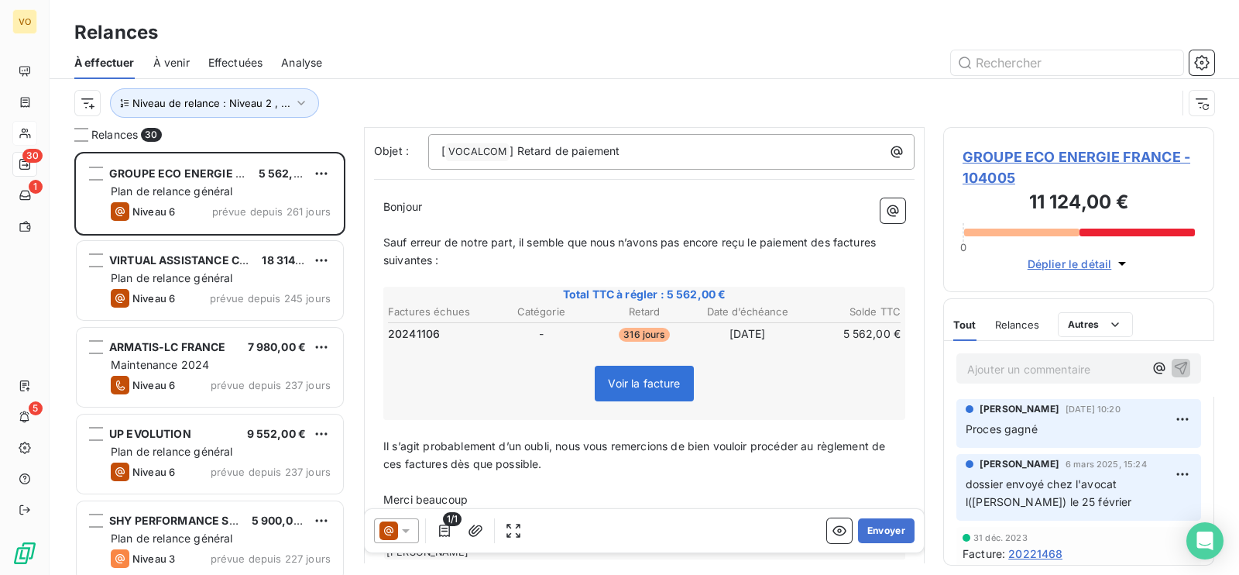
scroll to position [181, 0]
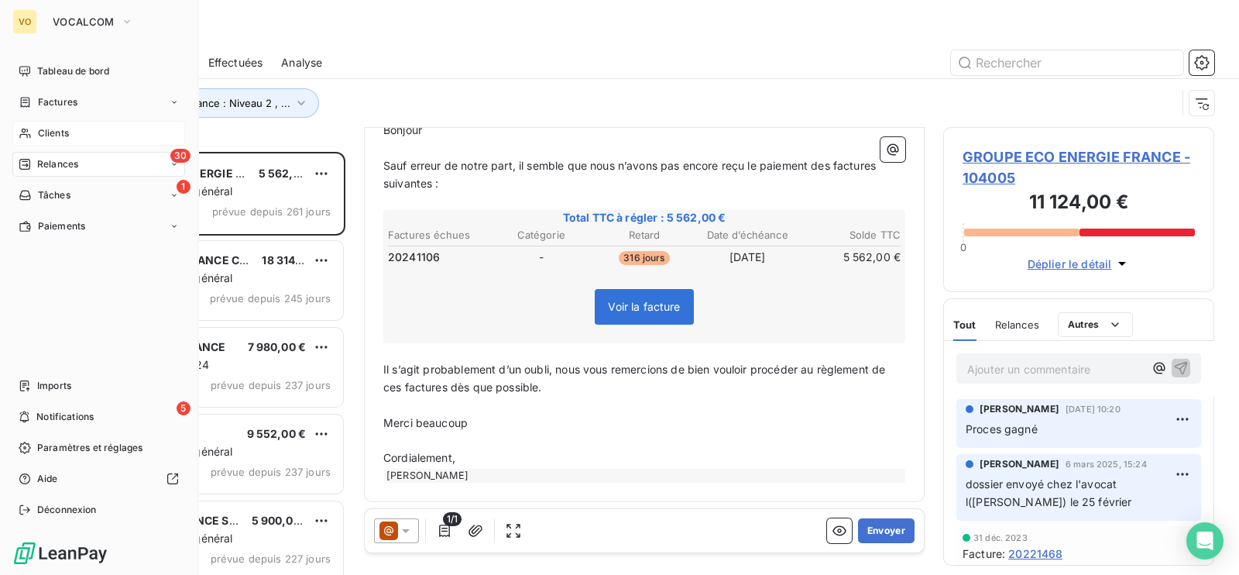
click at [52, 127] on span "Clients" at bounding box center [53, 133] width 31 height 14
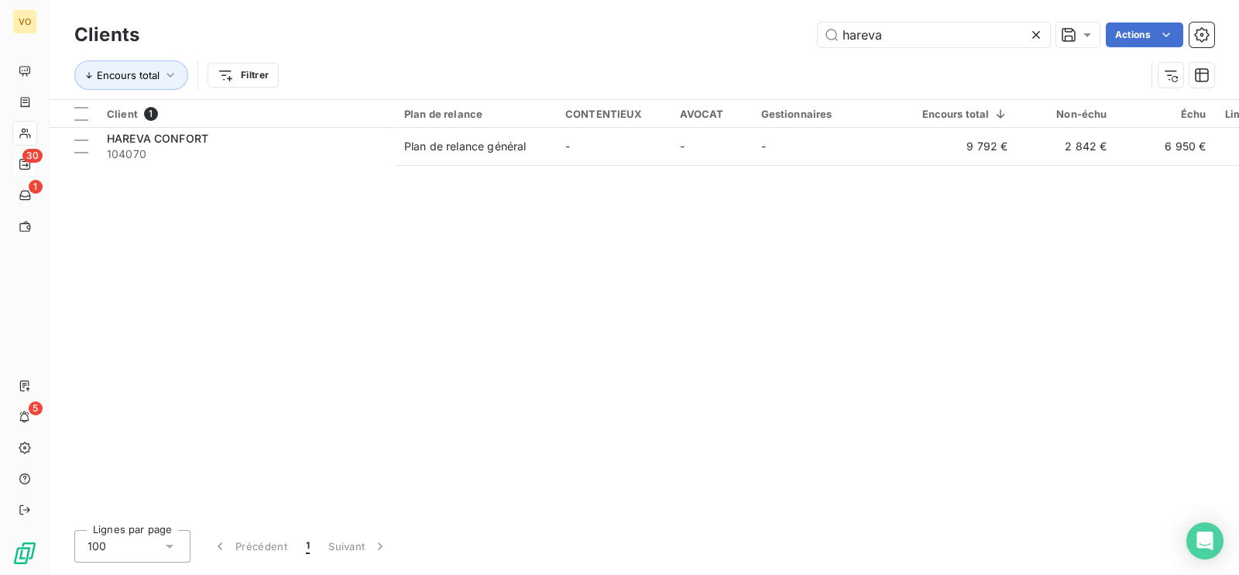
click at [1032, 37] on icon at bounding box center [1036, 35] width 8 height 8
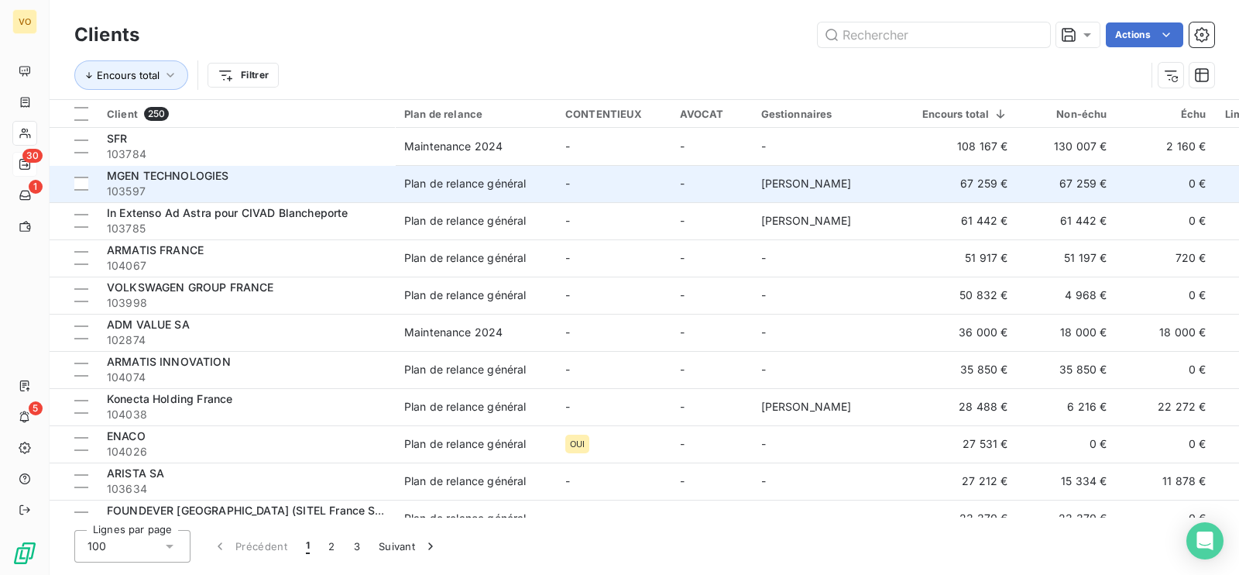
click at [265, 190] on span "103597" at bounding box center [246, 191] width 279 height 15
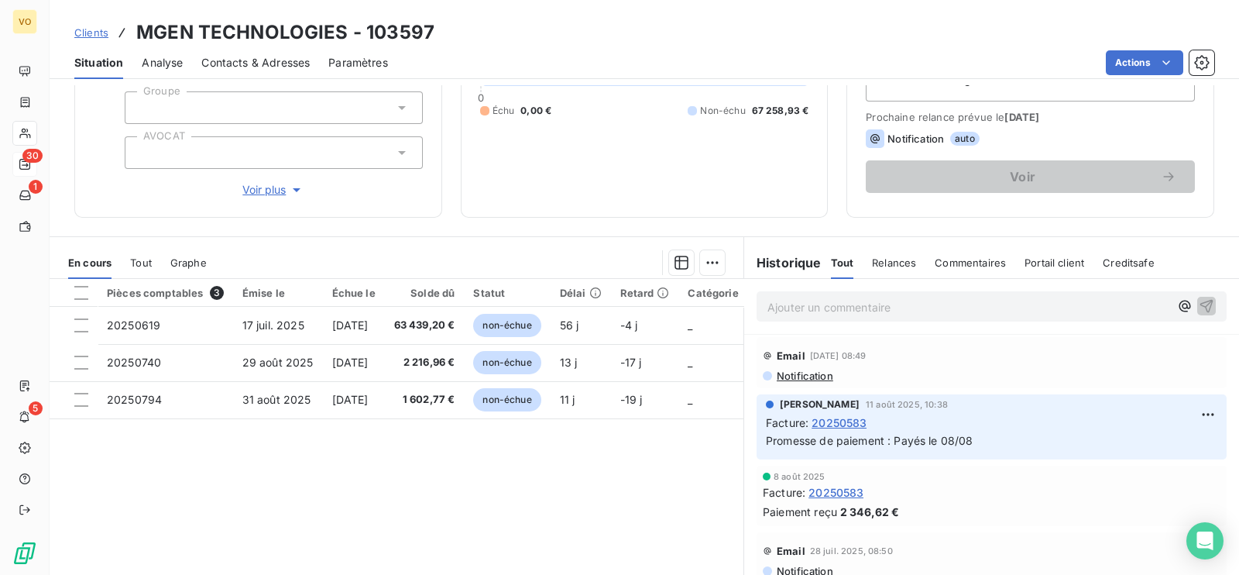
scroll to position [193, 0]
drag, startPoint x: 833, startPoint y: 303, endPoint x: 844, endPoint y: 305, distance: 11.8
click at [833, 303] on p "Ajouter un commentaire ﻿" at bounding box center [969, 306] width 402 height 19
click at [1199, 302] on icon "button" at bounding box center [1206, 304] width 15 height 15
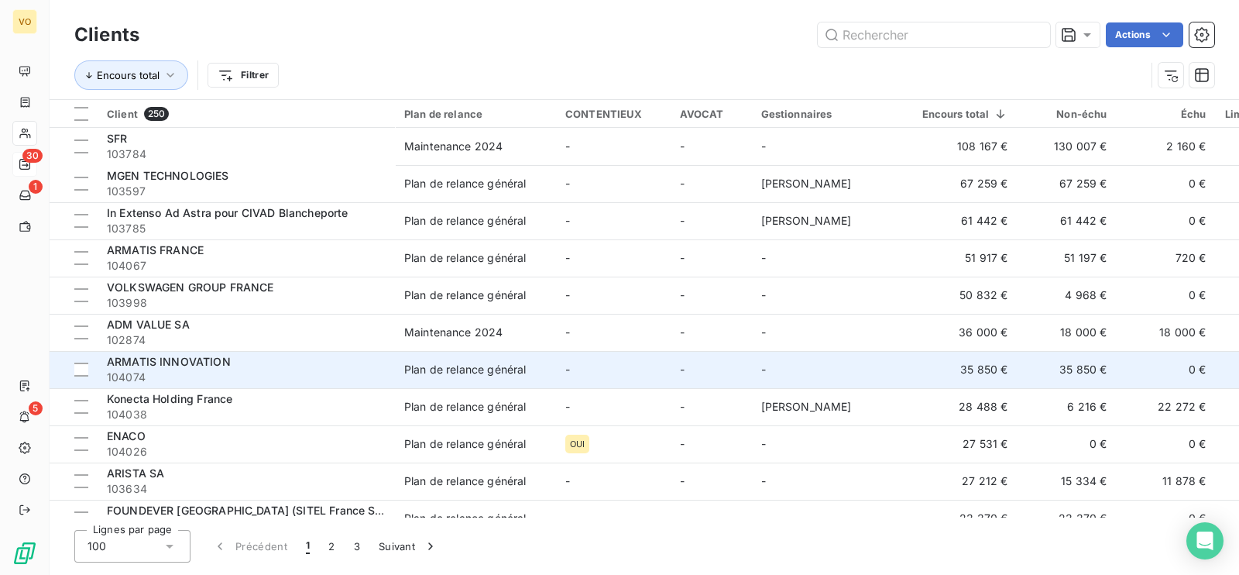
click at [173, 369] on span "104074" at bounding box center [246, 376] width 279 height 15
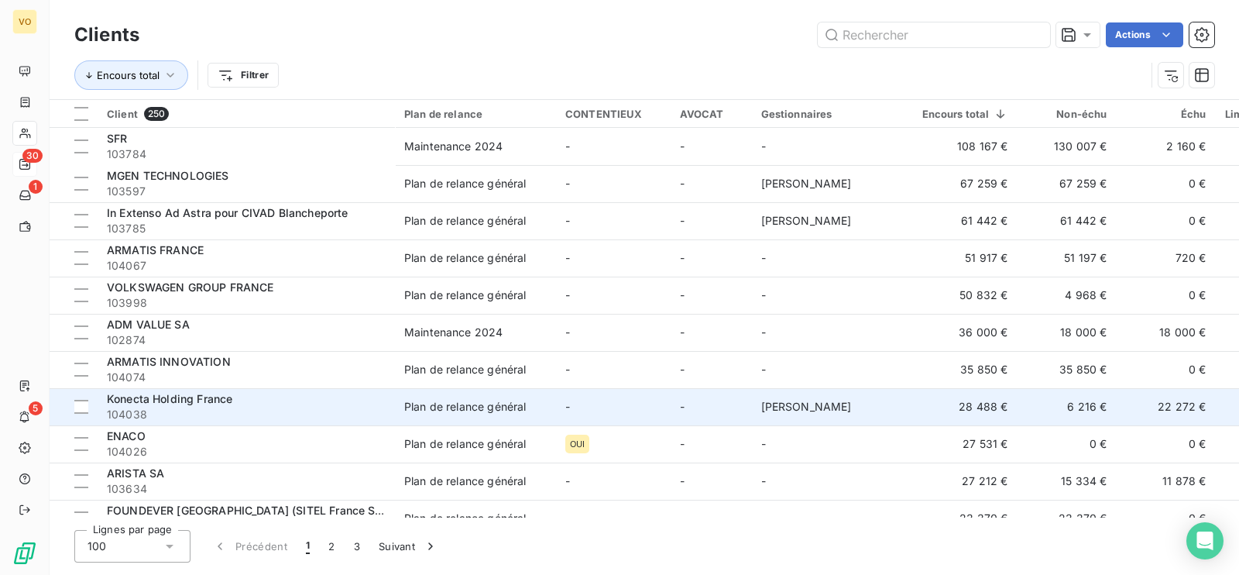
click at [219, 400] on span "Konecta Holding France" at bounding box center [169, 398] width 125 height 13
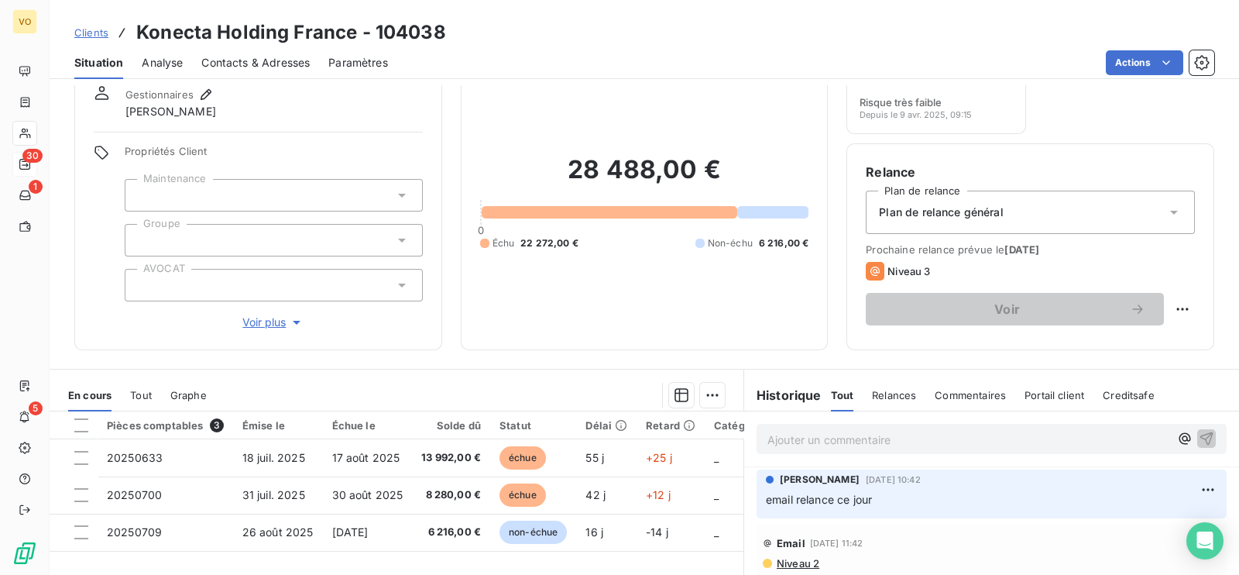
scroll to position [193, 0]
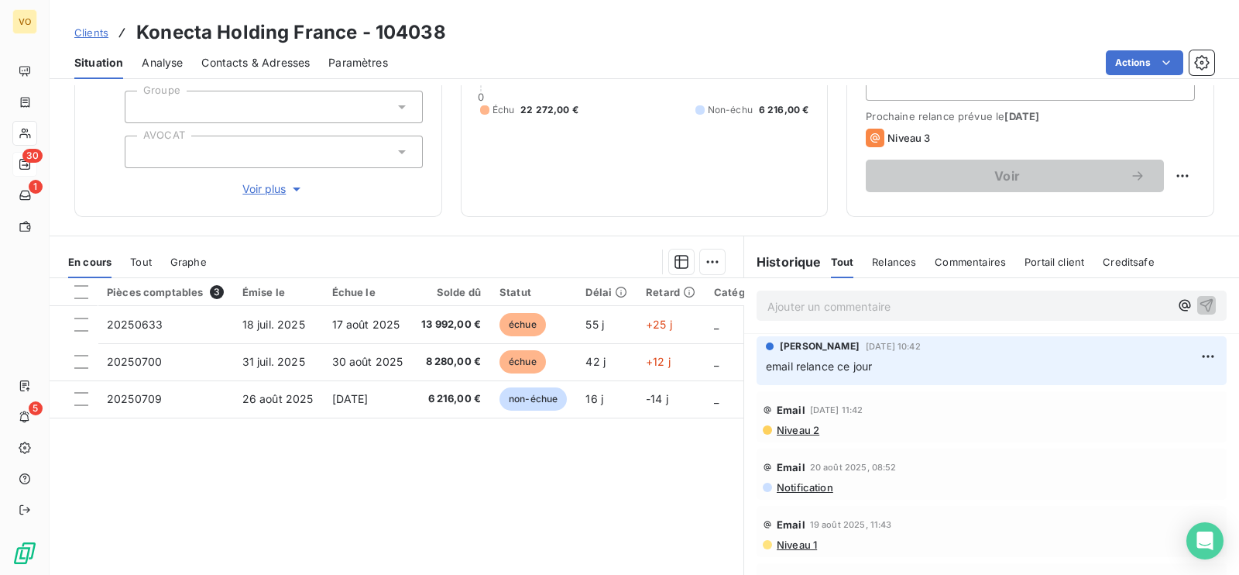
click at [600, 473] on div "Pièces comptables 3 Émise le Échue le Solde dû Statut Délai Retard Catégorie ac…" at bounding box center [397, 427] width 694 height 298
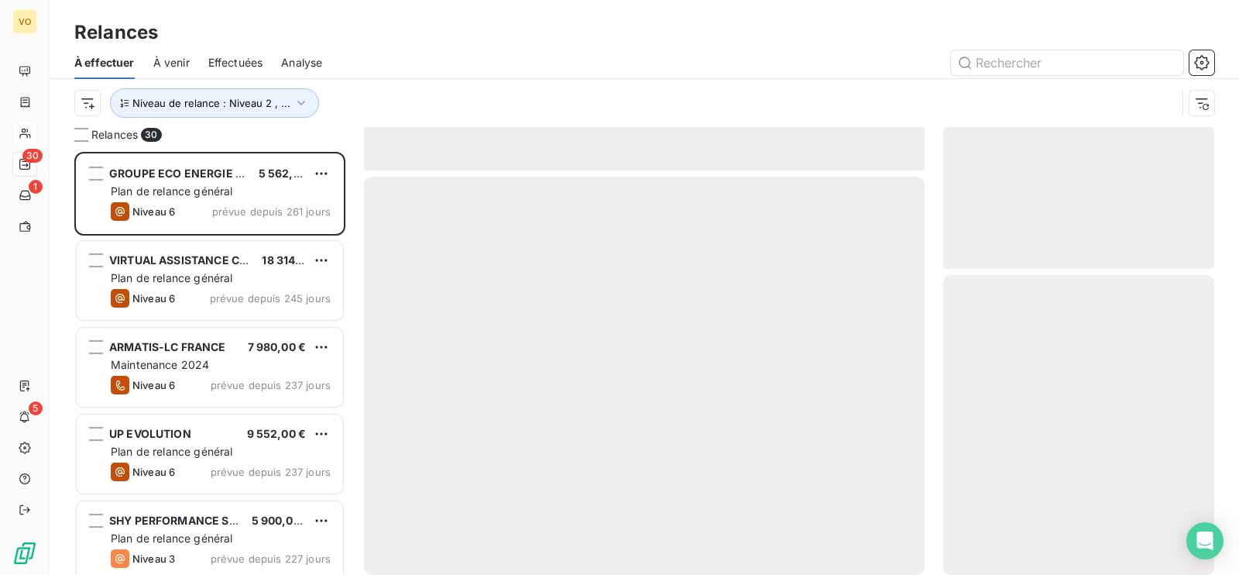
scroll to position [407, 256]
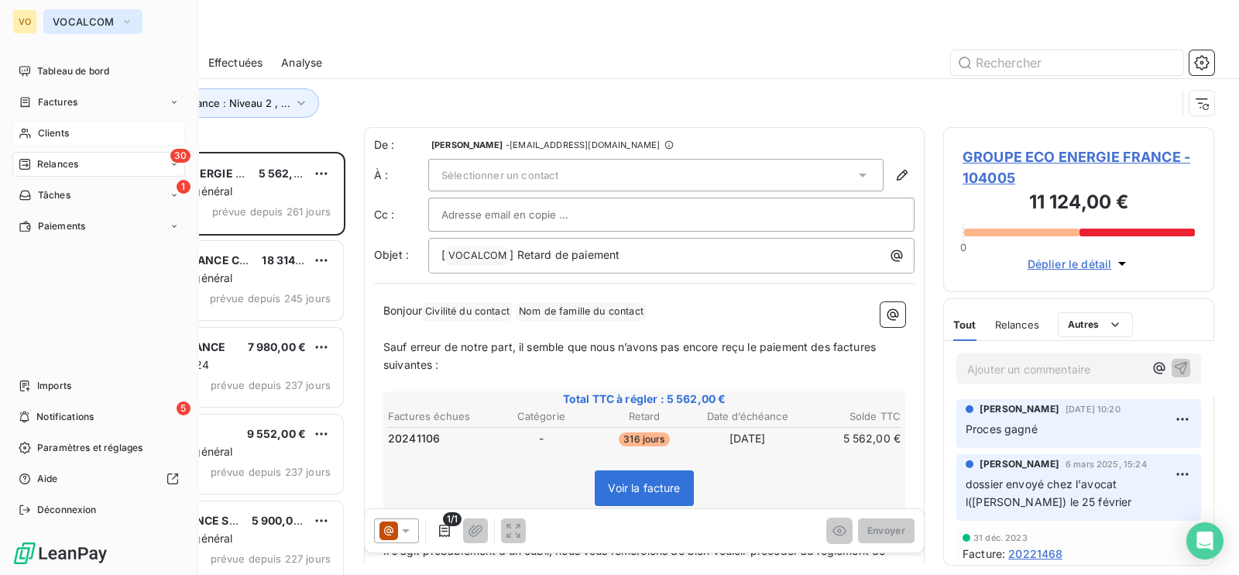
click at [82, 21] on span "VOCALCOM" at bounding box center [84, 21] width 62 height 12
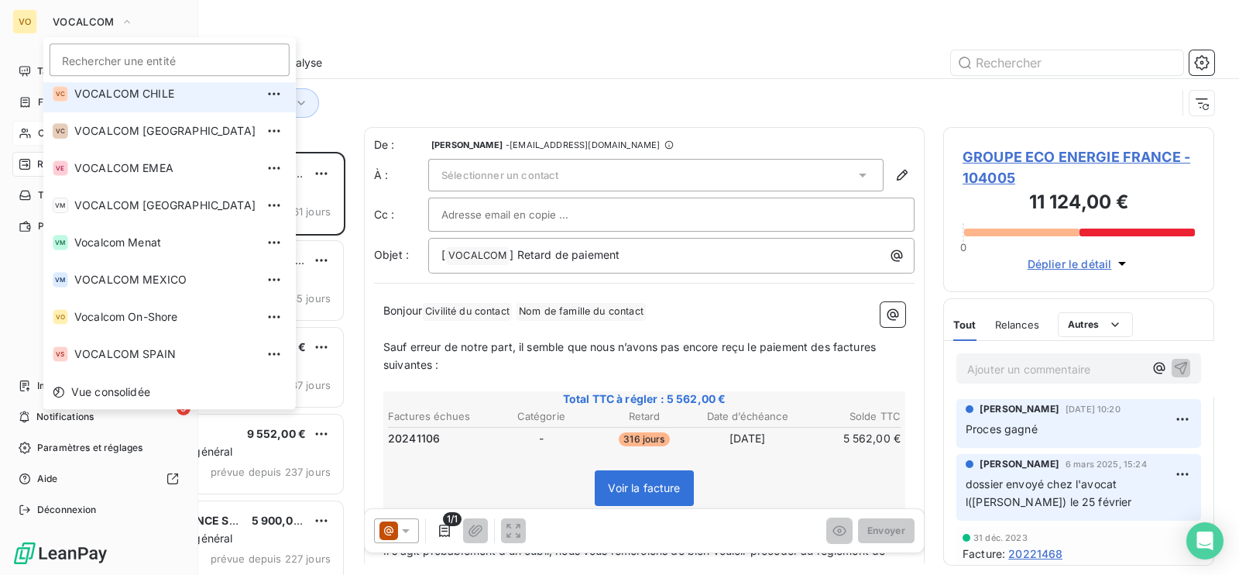
scroll to position [265, 0]
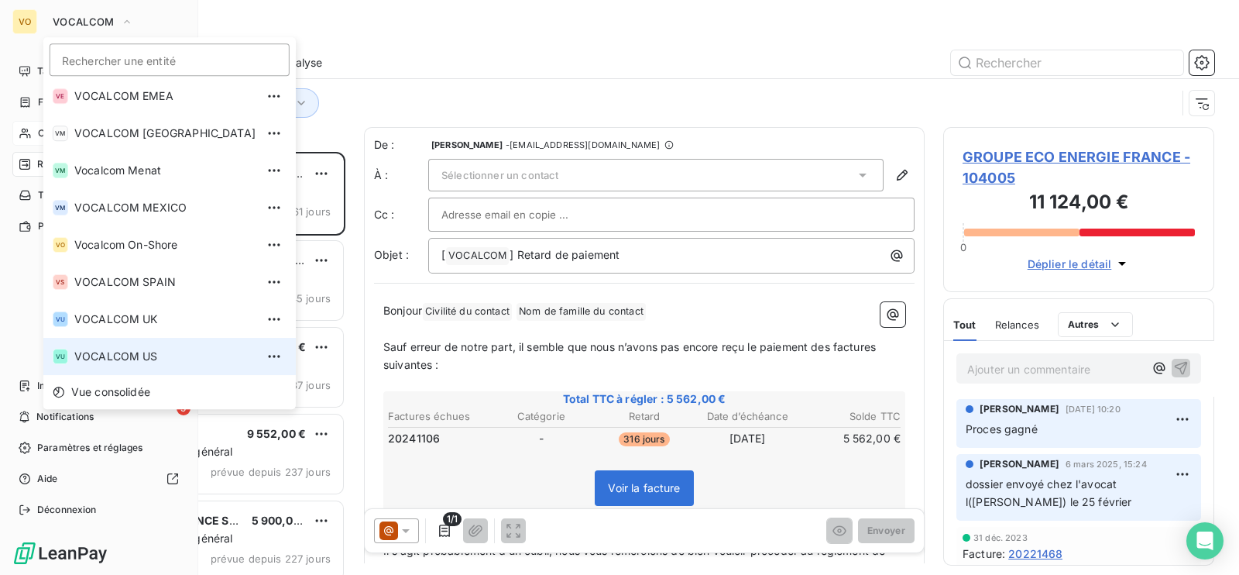
click at [129, 352] on span "VOCALCOM US" at bounding box center [164, 356] width 181 height 15
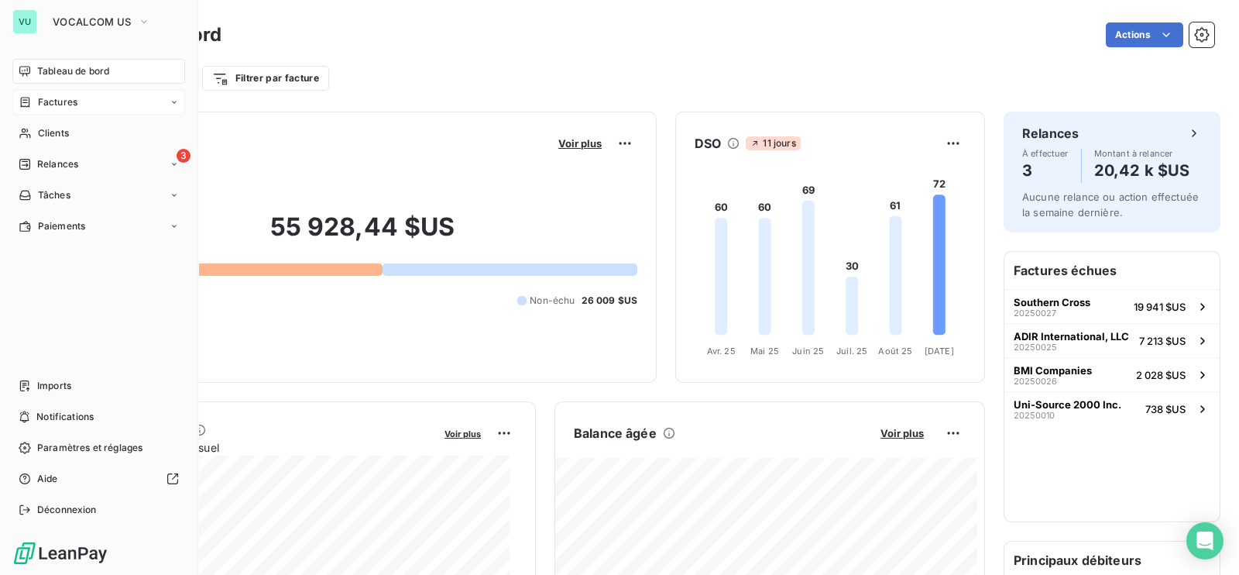
drag, startPoint x: 58, startPoint y: 100, endPoint x: 77, endPoint y: 102, distance: 18.7
click at [58, 99] on span "Factures" at bounding box center [58, 102] width 40 height 14
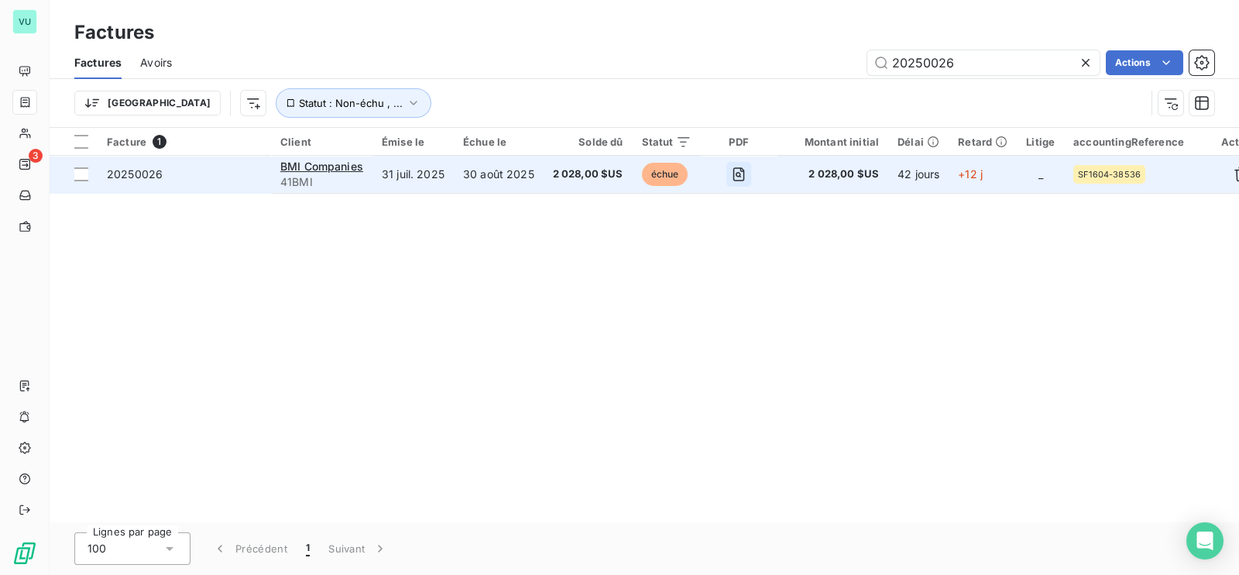
click at [739, 174] on icon "button" at bounding box center [738, 174] width 15 height 15
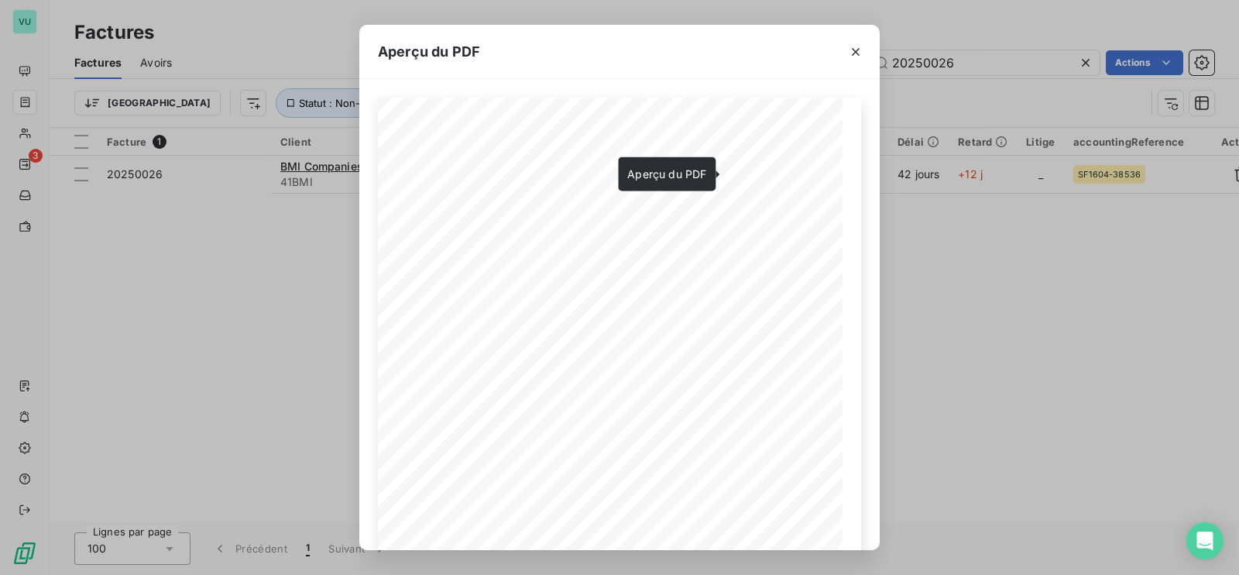
drag, startPoint x: 202, startPoint y: 403, endPoint x: 580, endPoint y: 211, distance: 423.6
click at [202, 401] on div "Aperçu du PDF Number : 20250026 [DATE] Date : BMI Companies [STREET_ADDRESS] In…" at bounding box center [619, 287] width 1239 height 575
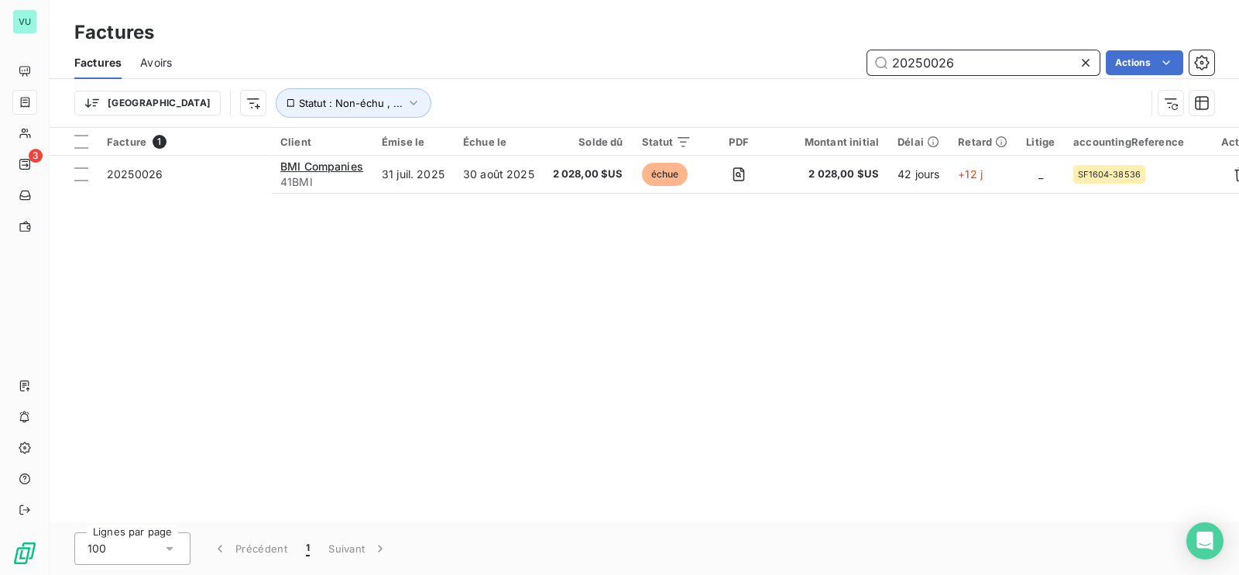
click at [967, 64] on input "20250026" at bounding box center [983, 62] width 232 height 25
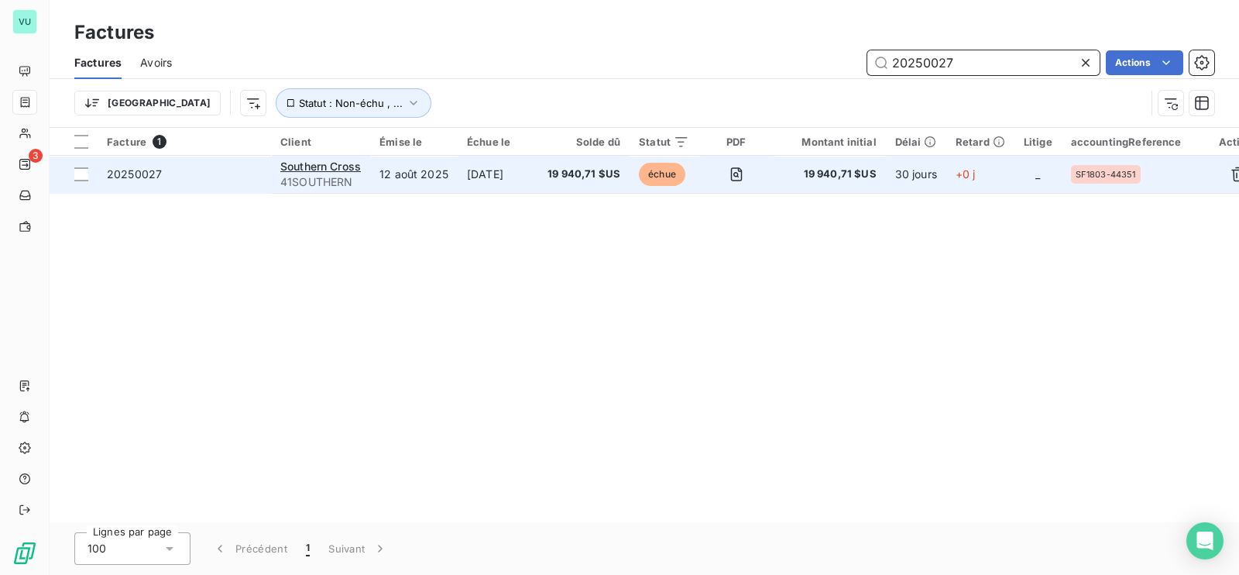
type input "20250027"
click at [496, 180] on td "[DATE]" at bounding box center [498, 174] width 81 height 37
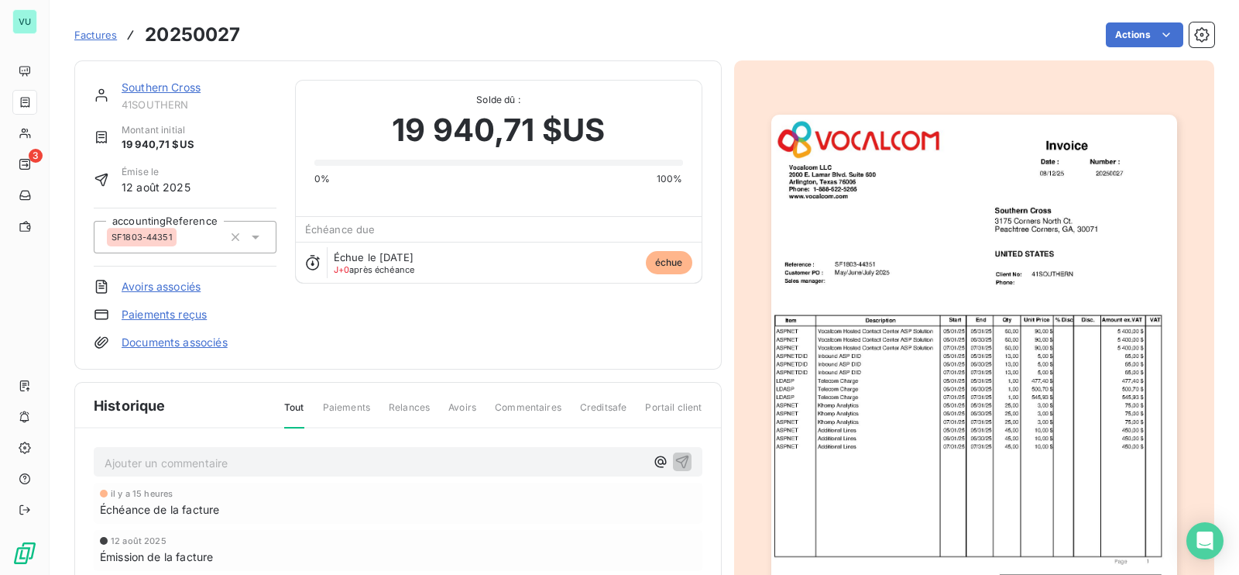
click at [859, 407] on img "button" at bounding box center [974, 402] width 406 height 574
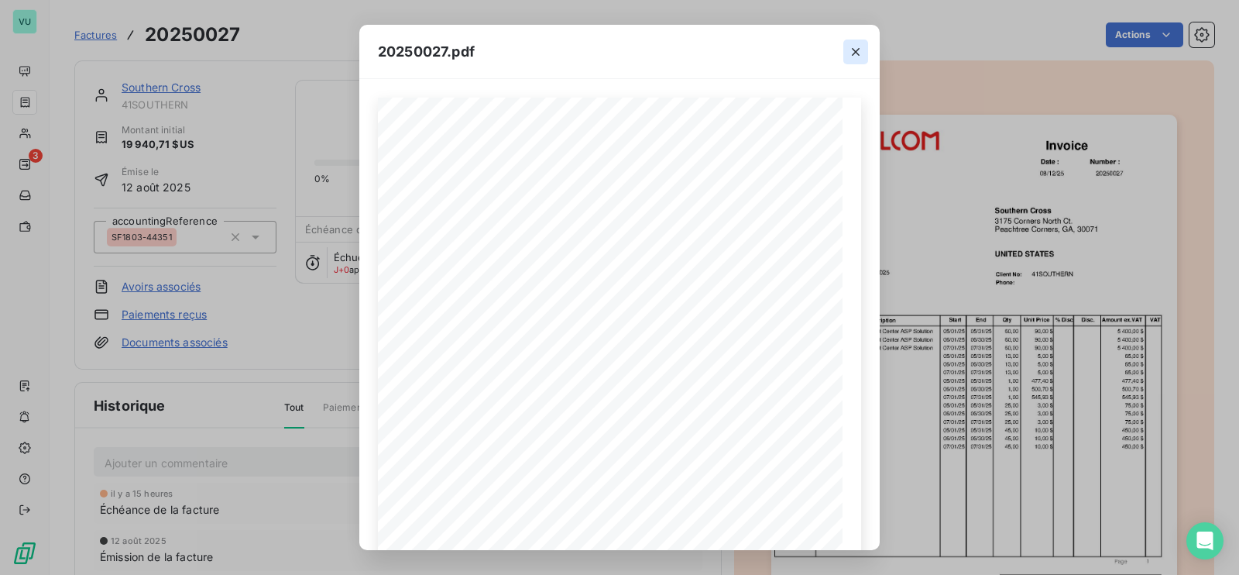
click at [851, 47] on icon "button" at bounding box center [855, 51] width 15 height 15
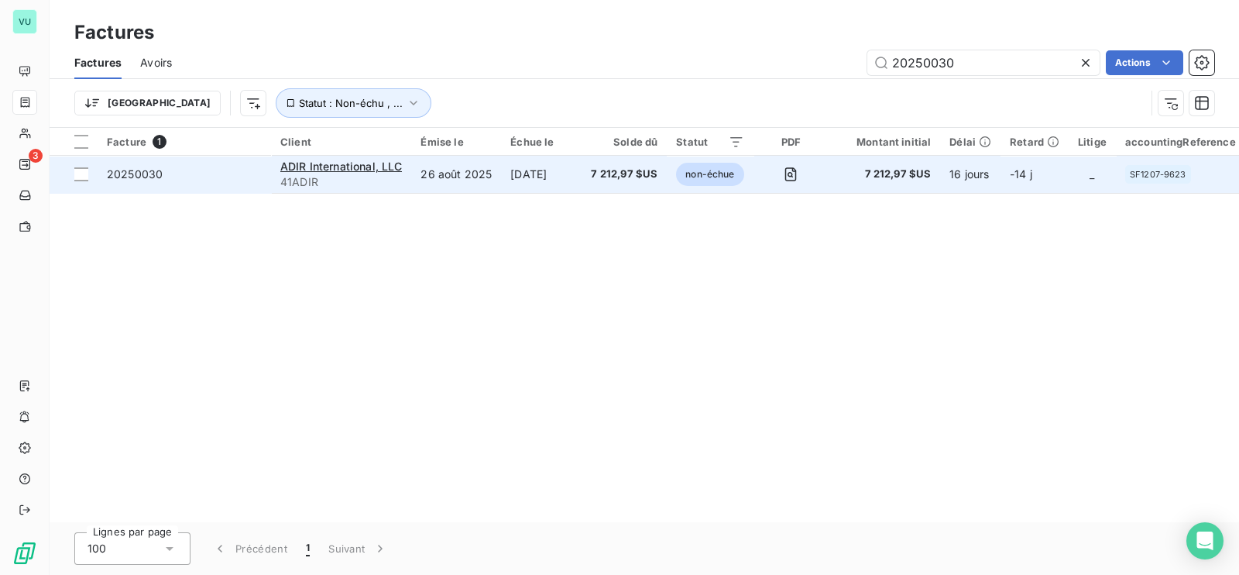
type input "20250030"
click at [507, 171] on td "[DATE]" at bounding box center [541, 174] width 81 height 37
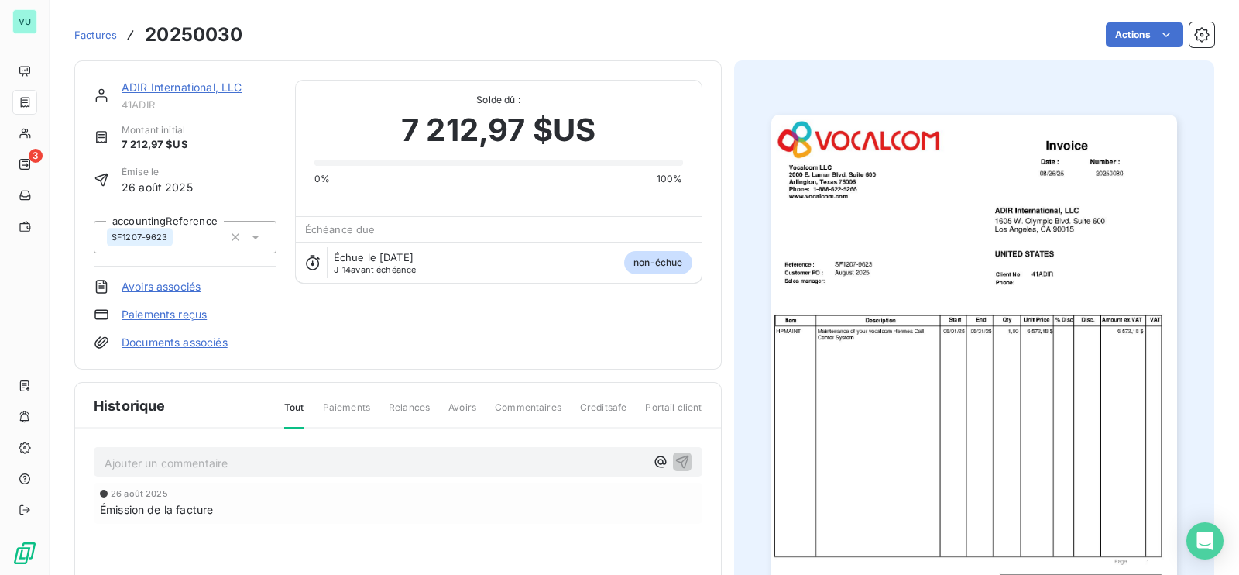
click at [862, 367] on img "button" at bounding box center [974, 402] width 406 height 574
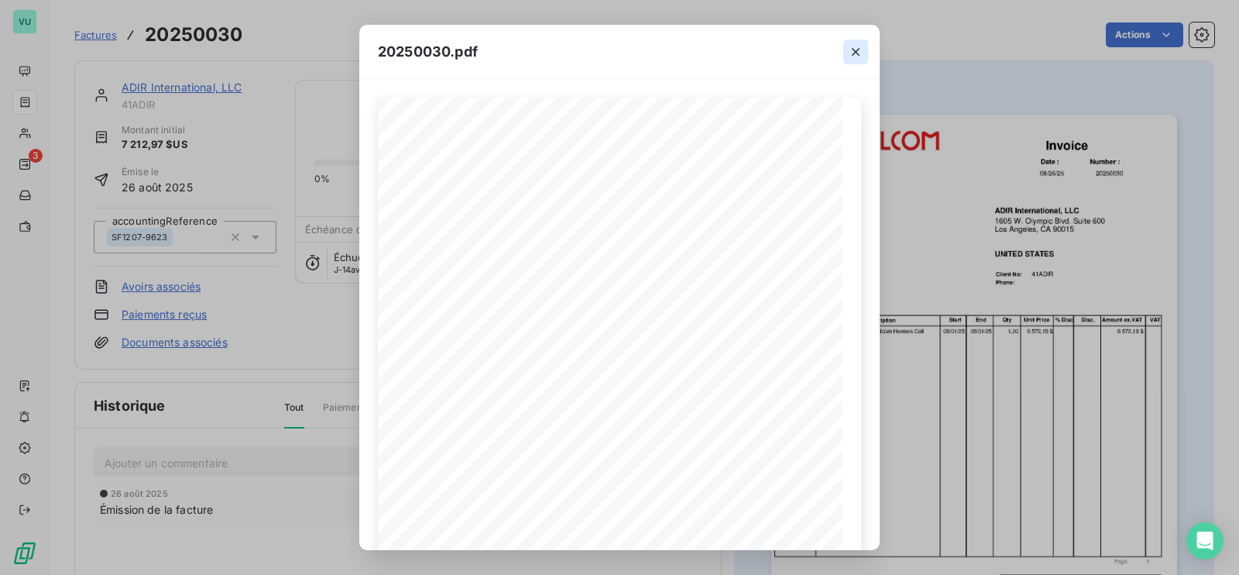
click at [855, 52] on icon "button" at bounding box center [856, 52] width 8 height 8
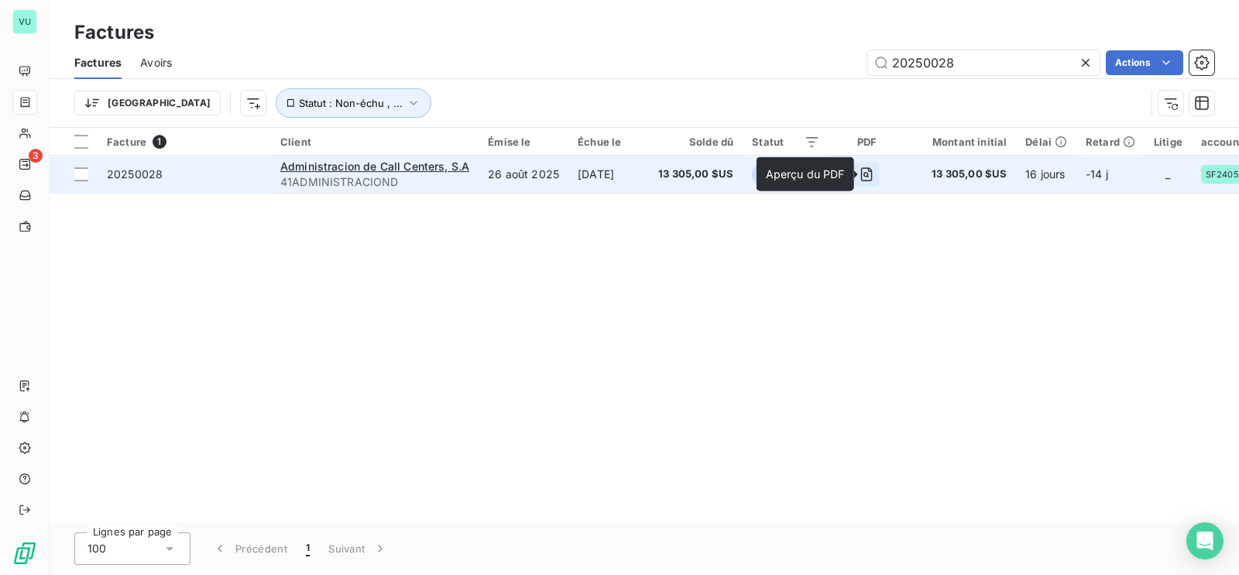
type input "20250028"
click at [873, 168] on icon "button" at bounding box center [867, 174] width 12 height 14
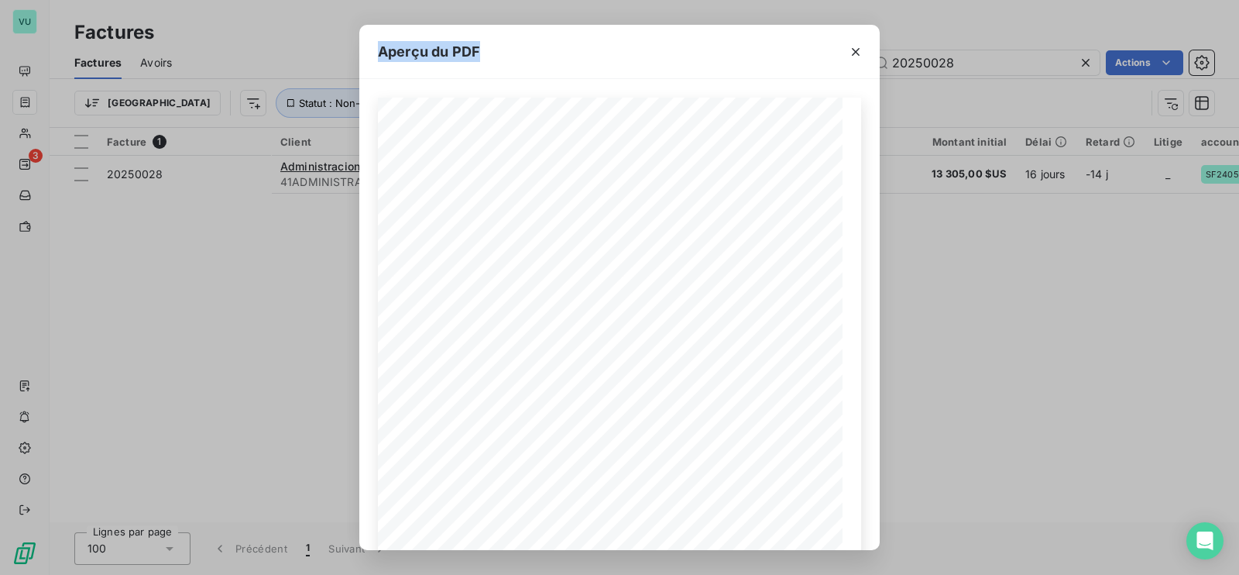
drag, startPoint x: 746, startPoint y: 34, endPoint x: 695, endPoint y: -18, distance: 72.8
click at [695, 0] on html "VU 3 Factures Factures Avoirs 20250028 Actions Trier Statut : Non-échu , ... Fa…" at bounding box center [619, 287] width 1239 height 575
click at [253, 311] on div "Aperçu du PDF Number : 20250028 [DATE] Date : Administracion de Call Centers, […" at bounding box center [619, 287] width 1239 height 575
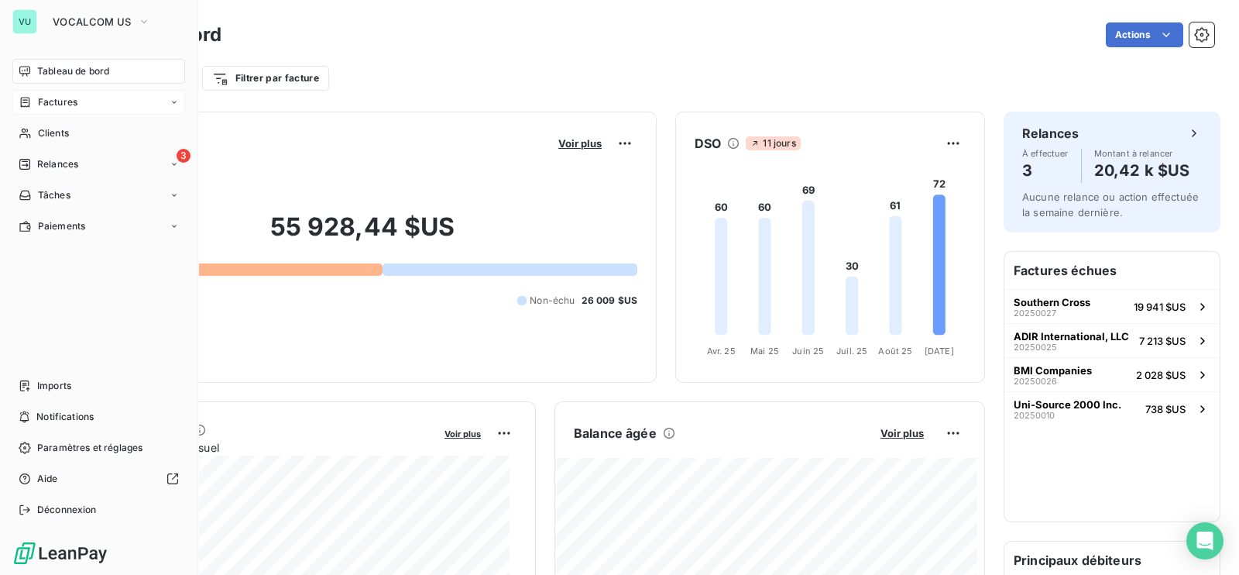
click at [68, 101] on span "Factures" at bounding box center [58, 102] width 40 height 14
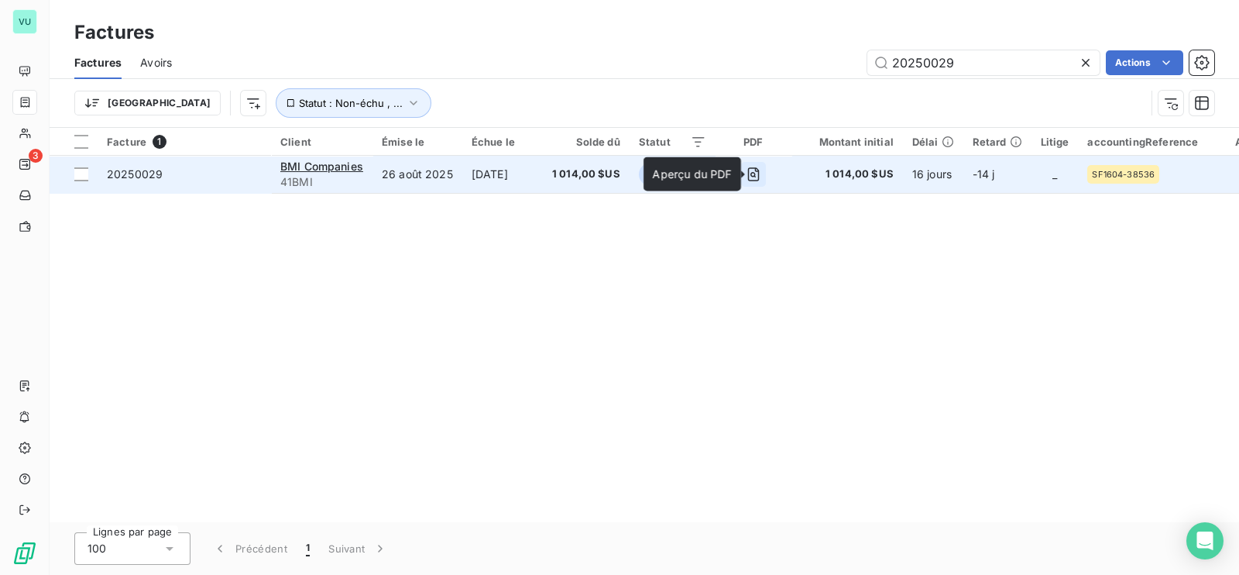
click at [754, 167] on icon "button" at bounding box center [753, 174] width 15 height 15
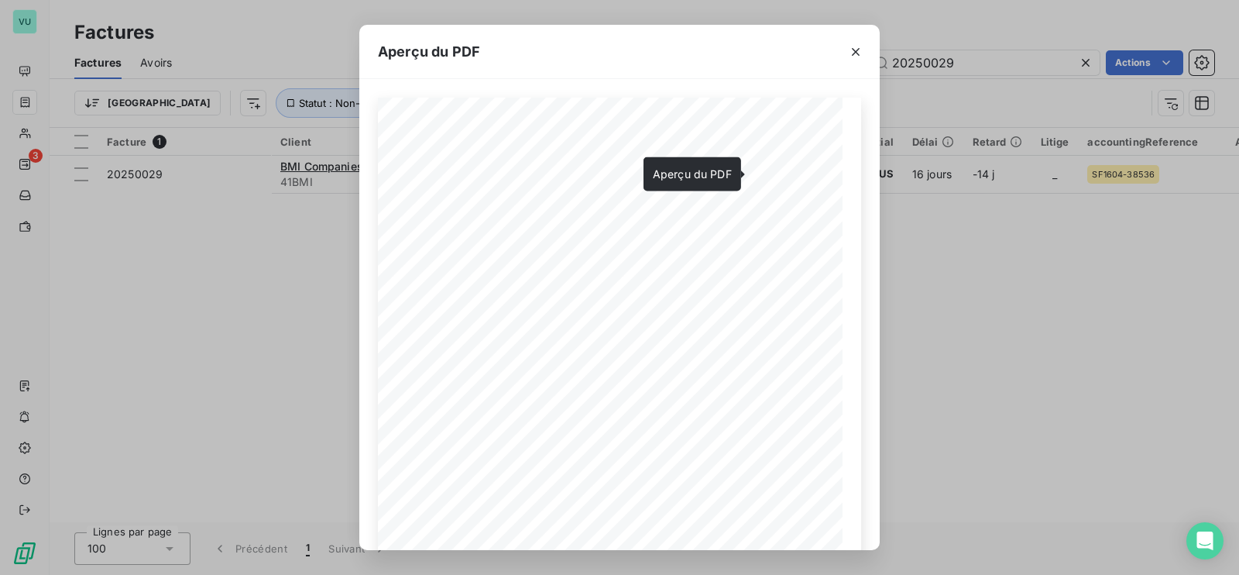
click at [332, 202] on div "Aperçu du PDF Number : 20250029 [DATE] Date : BMI Companies [STREET_ADDRESS] In…" at bounding box center [619, 287] width 1239 height 575
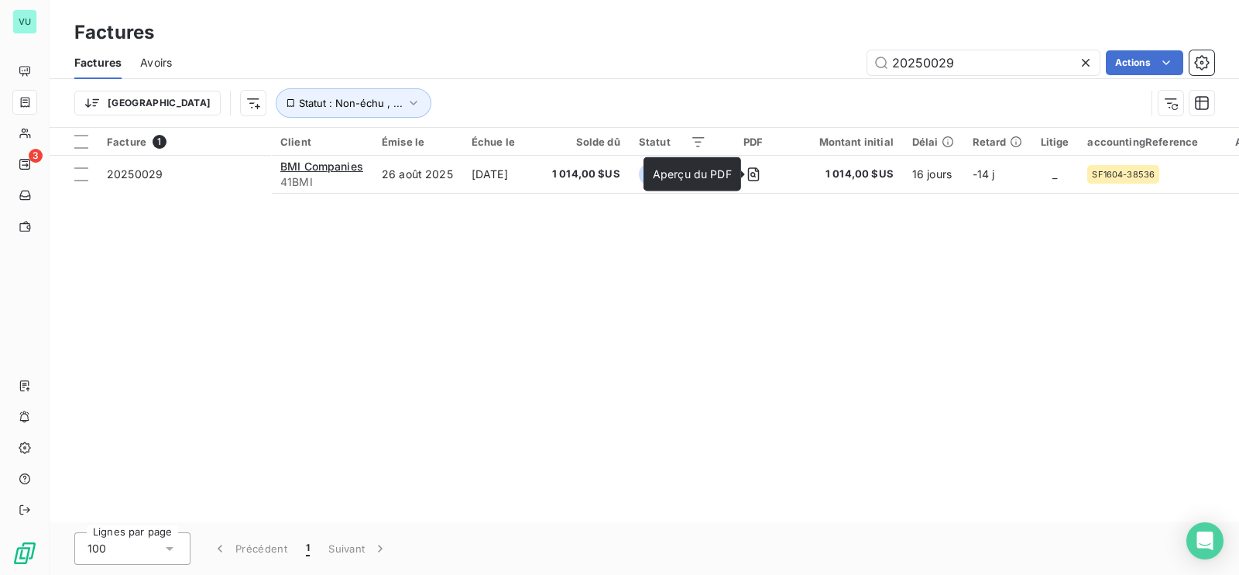
click at [605, 357] on div "Facture 1 Client Émise le Échue le Solde dû Statut PDF Montant initial Délai Re…" at bounding box center [645, 325] width 1190 height 394
drag, startPoint x: 960, startPoint y: 64, endPoint x: 921, endPoint y: 57, distance: 39.2
click at [939, 60] on input "20250029" at bounding box center [983, 62] width 232 height 25
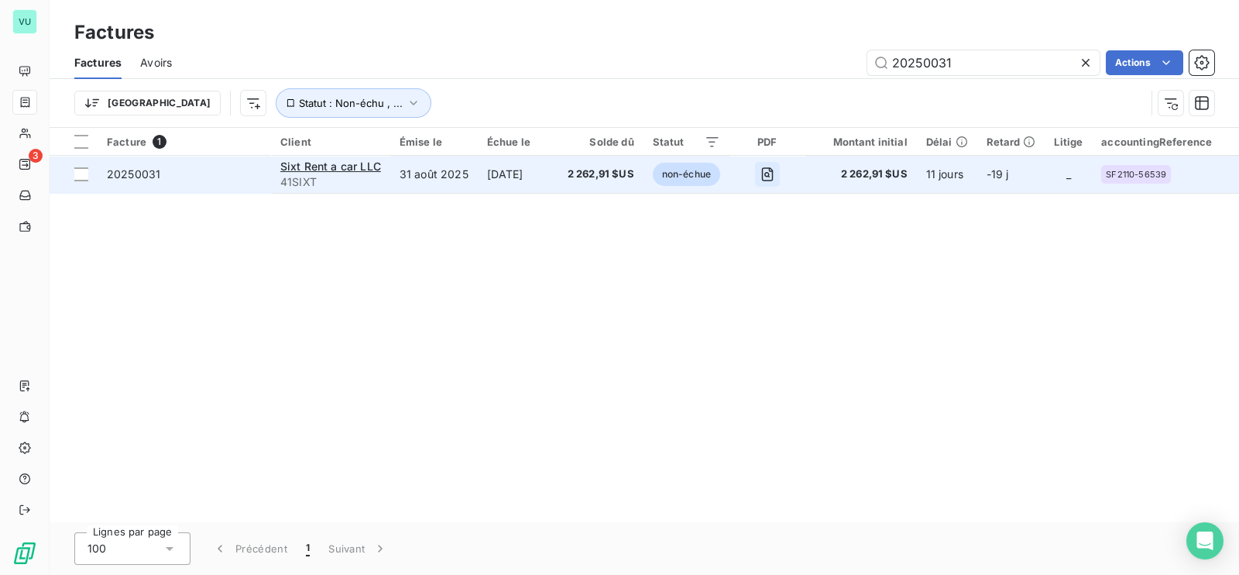
click at [775, 167] on icon "button" at bounding box center [767, 174] width 15 height 15
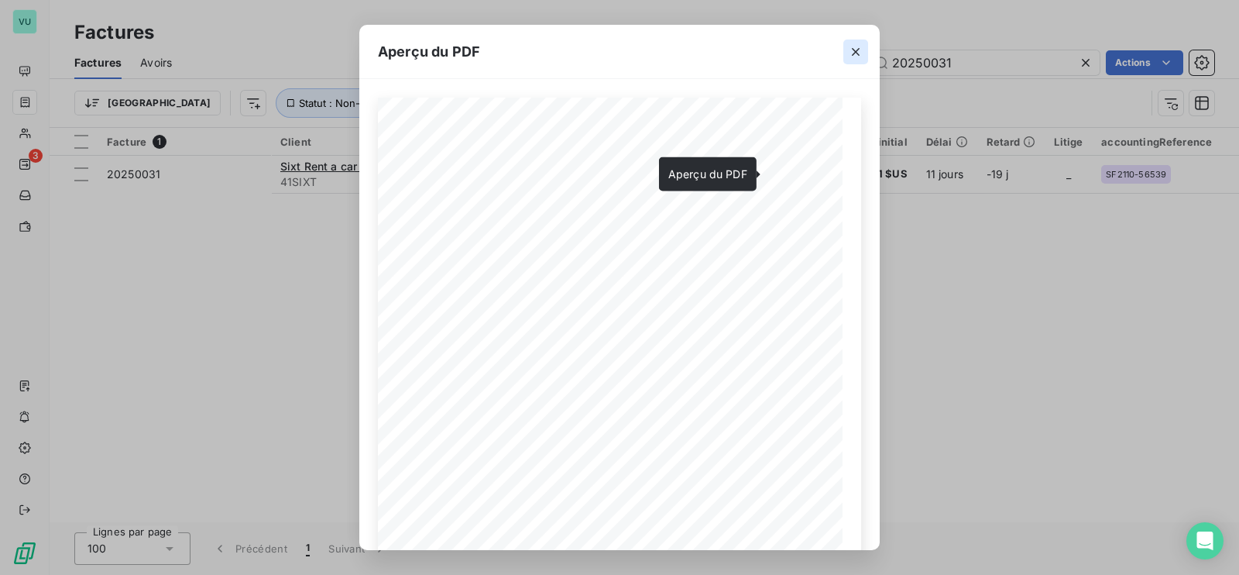
click at [853, 48] on icon "button" at bounding box center [856, 52] width 8 height 8
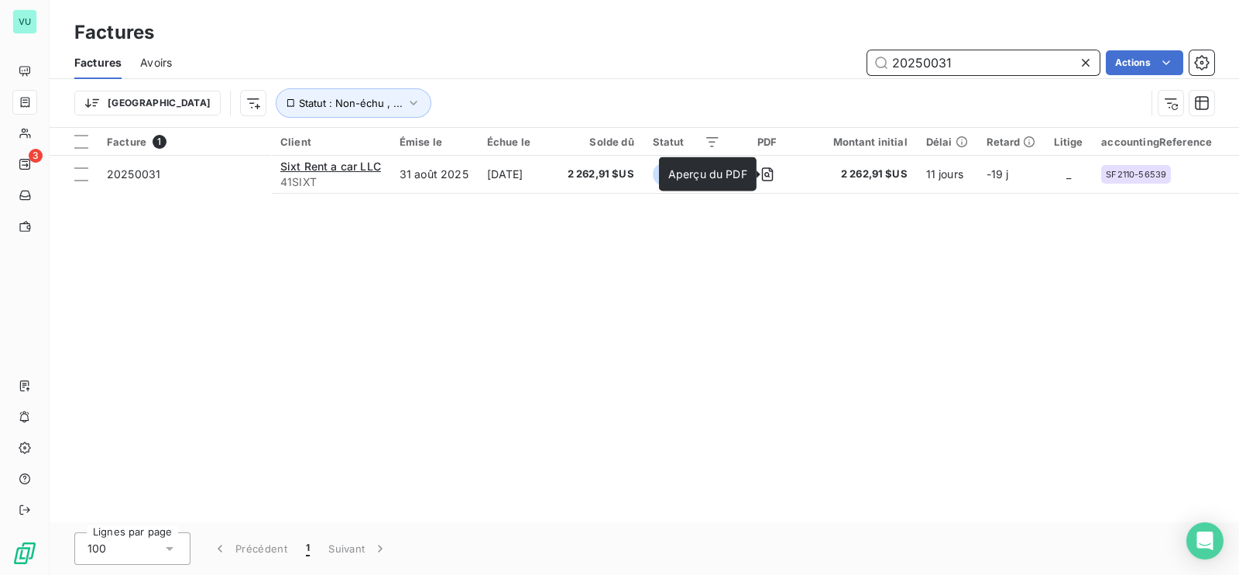
click at [958, 68] on input "20250031" at bounding box center [983, 62] width 232 height 25
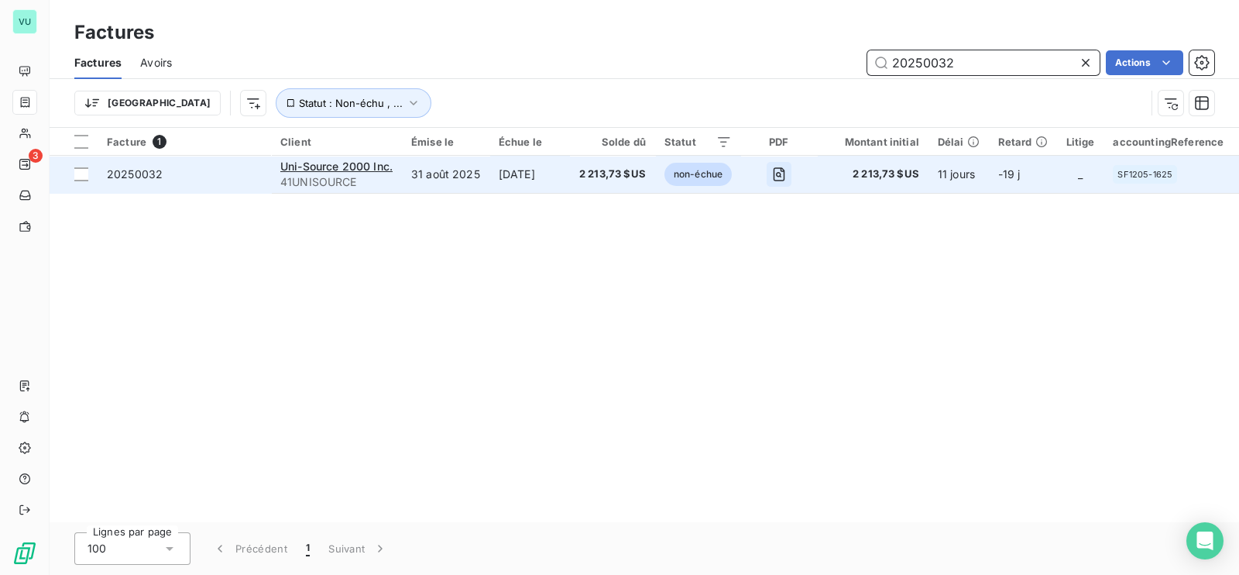
type input "20250032"
click at [787, 167] on icon "button" at bounding box center [778, 174] width 15 height 15
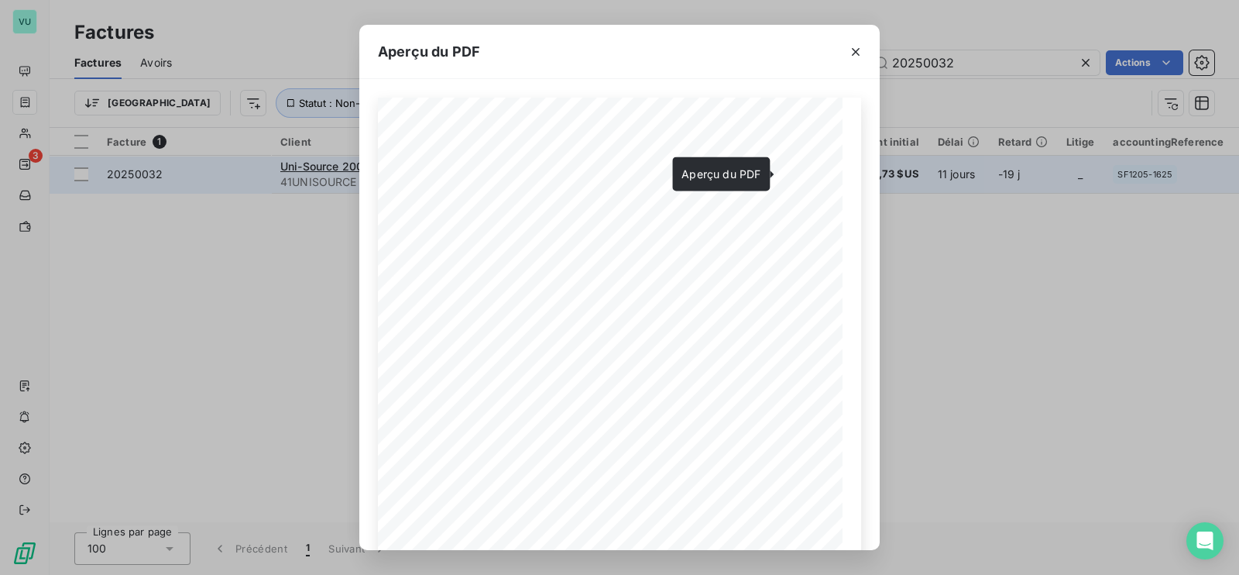
drag, startPoint x: 149, startPoint y: 227, endPoint x: 129, endPoint y: 178, distance: 52.5
click at [149, 222] on div "Aperçu du PDF Number : 20250032 [DATE] Date : Uni-Source 2000 Inc. PO Box 470 6…" at bounding box center [619, 287] width 1239 height 575
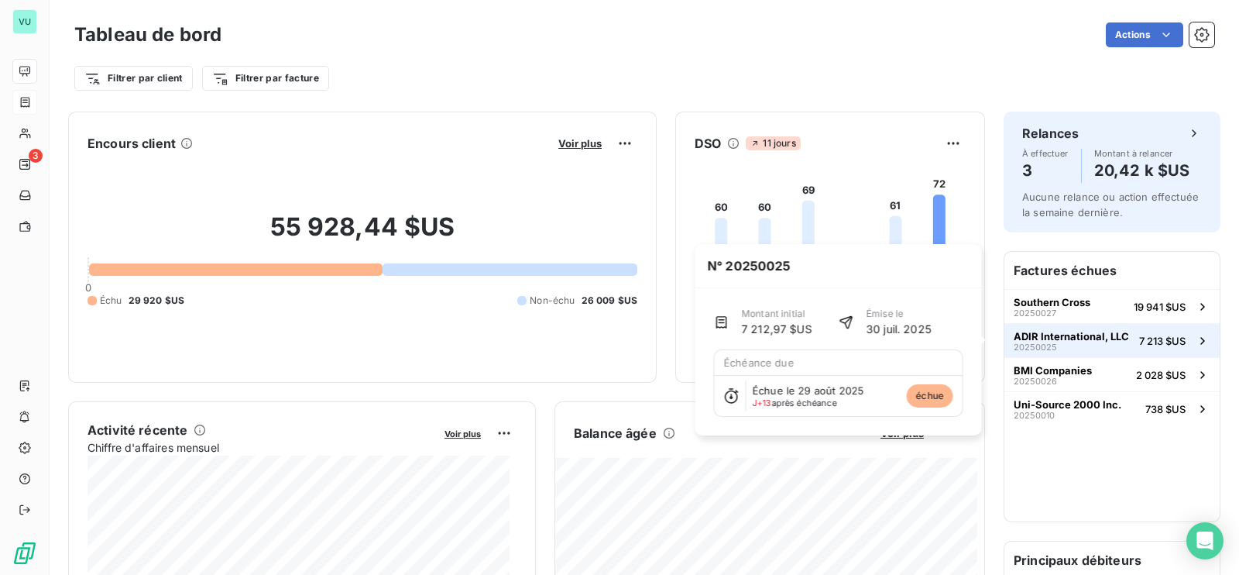
click at [1028, 338] on span "ADIR International, LLC" at bounding box center [1071, 336] width 115 height 12
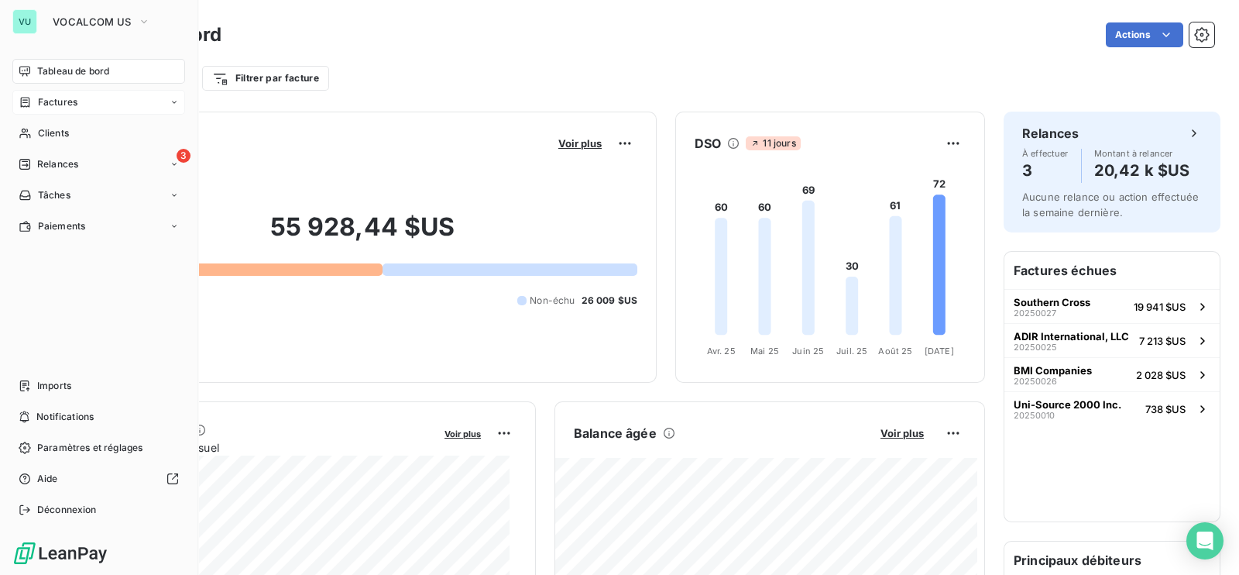
click at [63, 99] on span "Factures" at bounding box center [58, 102] width 40 height 14
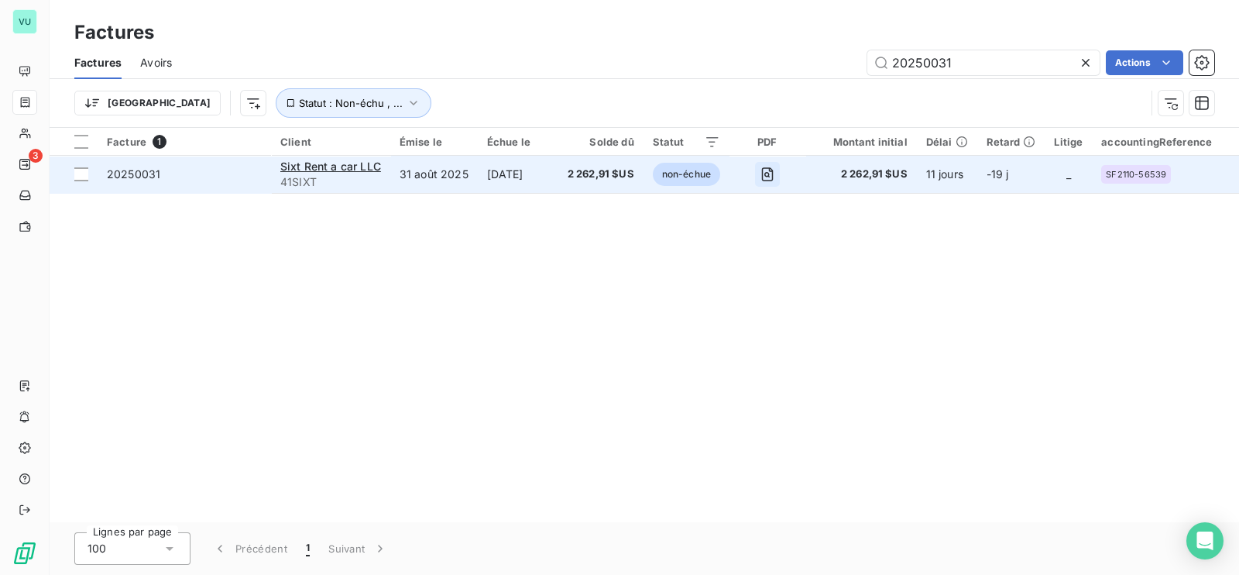
type input "20250031"
click at [771, 167] on icon "button" at bounding box center [767, 174] width 15 height 15
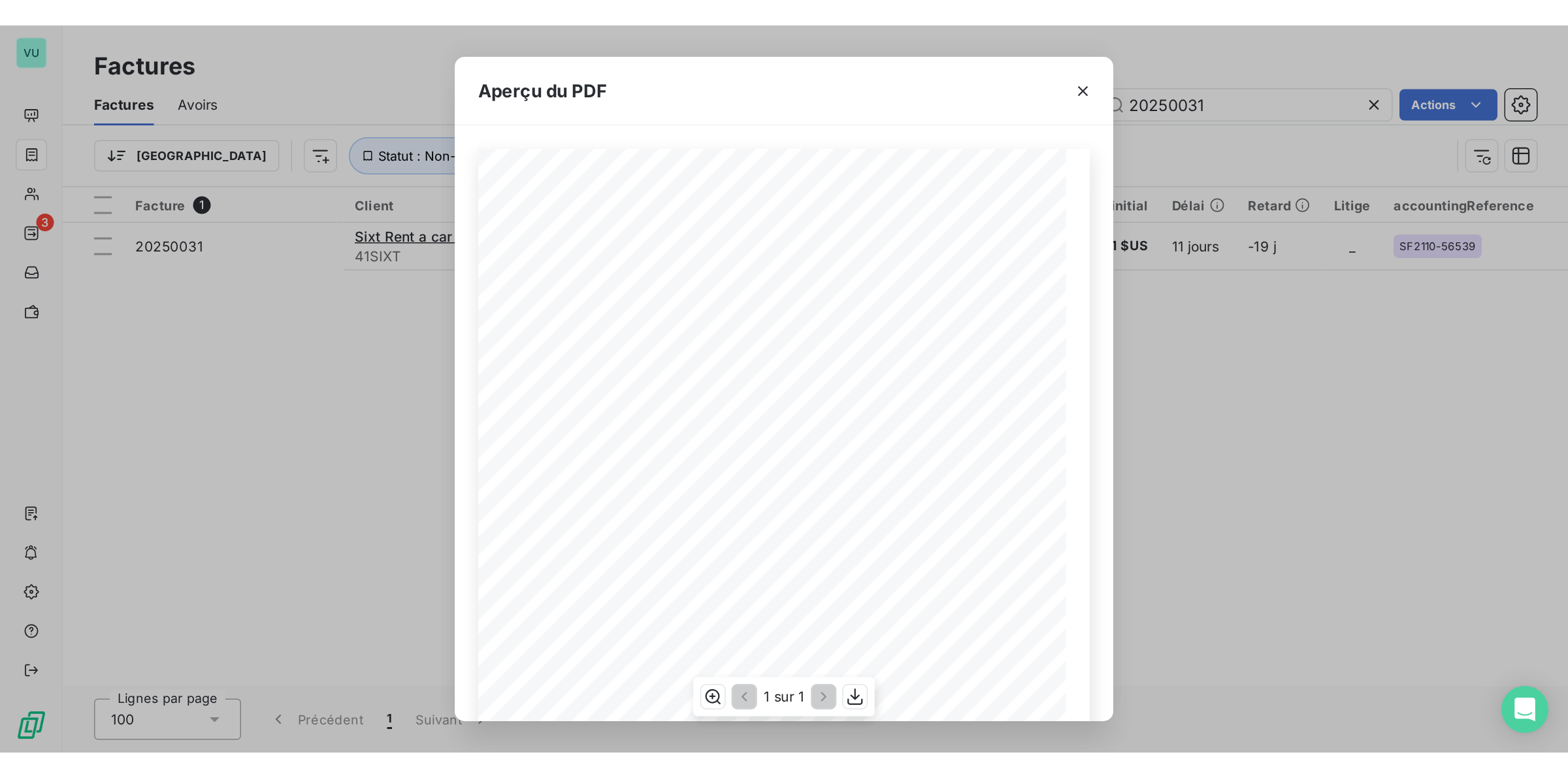
scroll to position [81, 0]
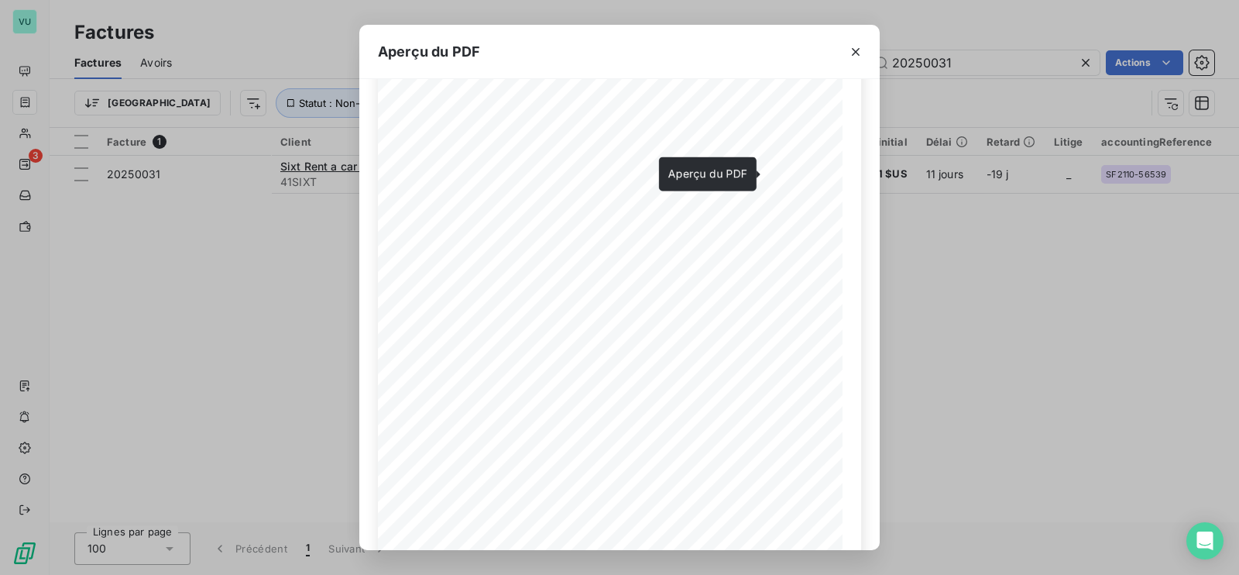
click at [859, 44] on icon "button" at bounding box center [855, 51] width 15 height 15
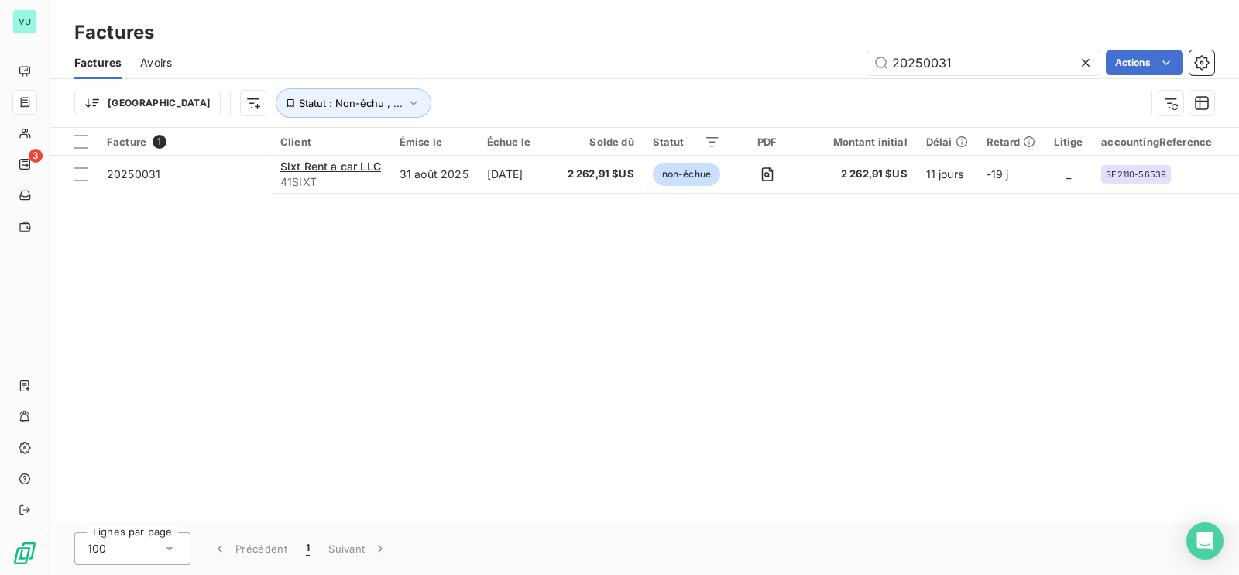
click at [890, 369] on div "Facture 1 Client Émise le Échue le Solde dû Statut PDF Montant initial Délai Re…" at bounding box center [645, 325] width 1190 height 394
